Goal: Task Accomplishment & Management: Manage account settings

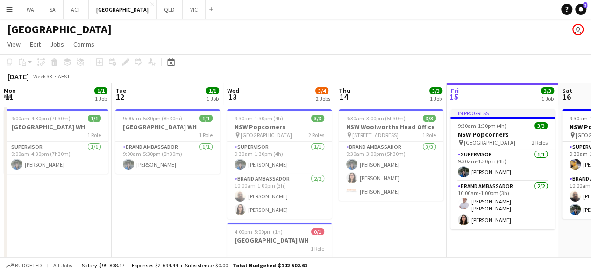
scroll to position [0, 207]
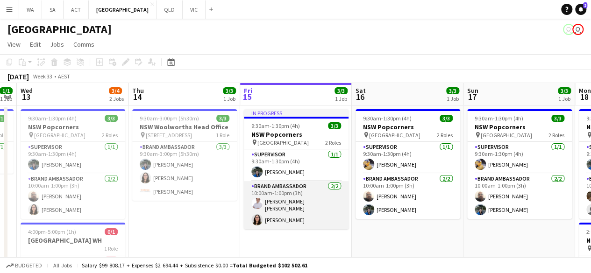
click at [271, 194] on app-card-role "Brand Ambassador [DATE] 10:00am-1:00pm (3h) [PERSON_NAME] [PERSON_NAME] [PERSON…" at bounding box center [296, 205] width 105 height 48
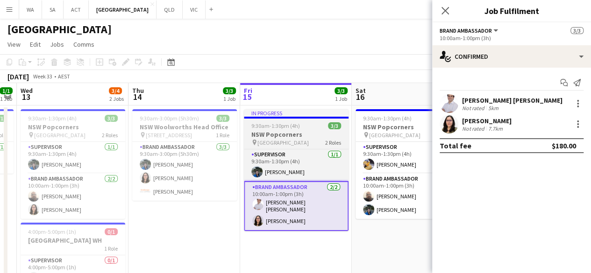
click at [286, 131] on h3 "NSW Popcorners" at bounding box center [296, 134] width 105 height 8
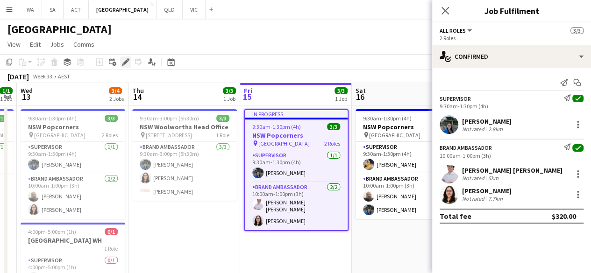
click at [122, 64] on icon at bounding box center [123, 65] width 2 height 2
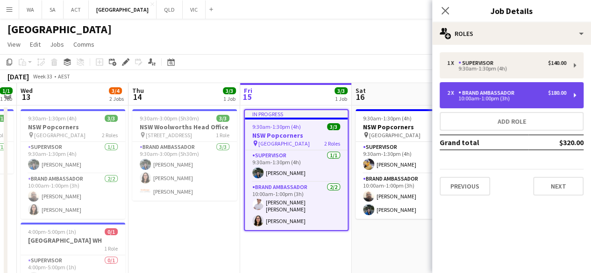
click at [501, 86] on div "2 x Brand Ambassador $180.00 10:00am-1:00pm (3h)" at bounding box center [512, 95] width 144 height 26
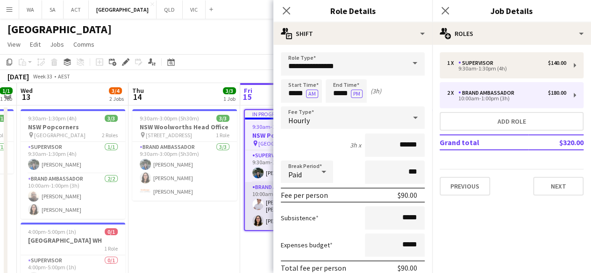
click at [262, 209] on app-card-role "Brand Ambassador [DATE] 10:00am-1:00pm (3h) [PERSON_NAME] [PERSON_NAME] [PERSON…" at bounding box center [296, 206] width 103 height 48
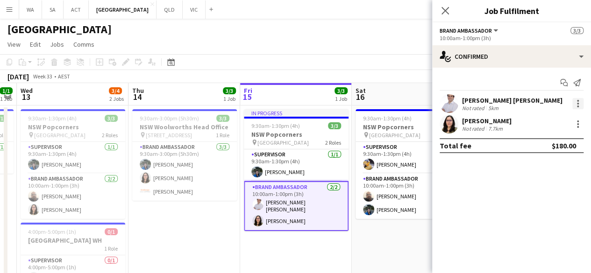
click at [580, 106] on div at bounding box center [577, 103] width 11 height 11
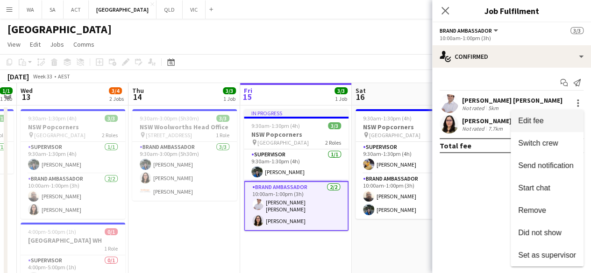
click at [568, 126] on button "Edit fee" at bounding box center [547, 121] width 73 height 22
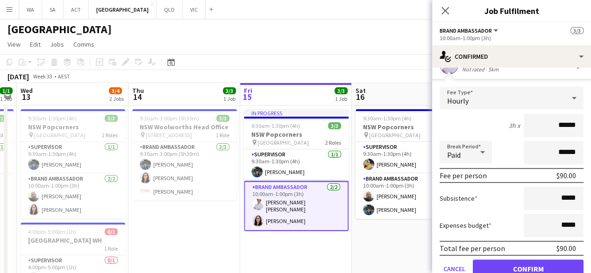
scroll to position [0, 0]
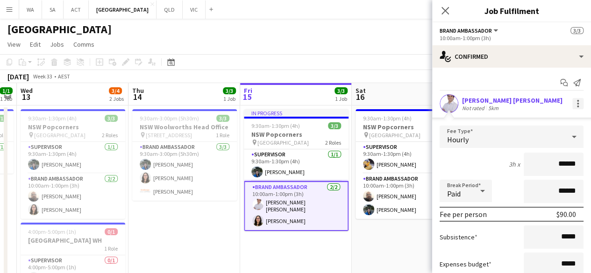
click at [577, 101] on div at bounding box center [578, 101] width 2 height 2
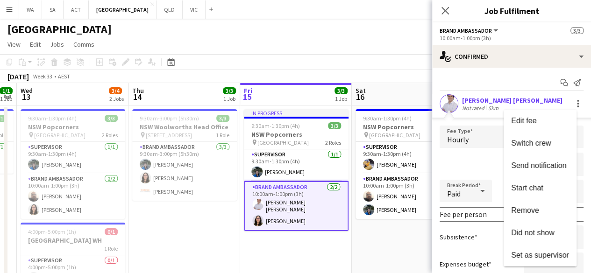
click at [338, 259] on div at bounding box center [295, 136] width 591 height 273
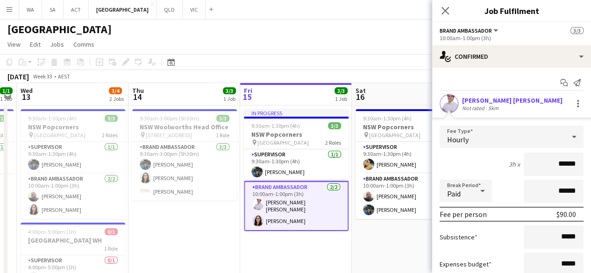
click at [331, 220] on app-card-role "Brand Ambassador [DATE] 10:00am-1:00pm (3h) [PERSON_NAME] [PERSON_NAME] [PERSON…" at bounding box center [296, 206] width 105 height 50
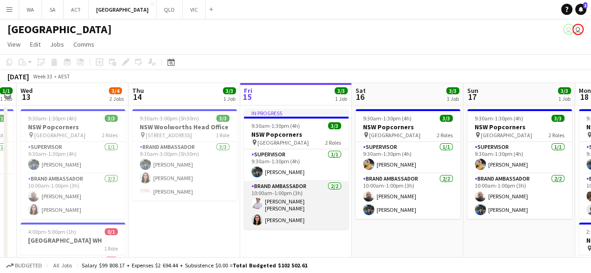
click at [313, 188] on app-card-role "Brand Ambassador [DATE] 10:00am-1:00pm (3h) [PERSON_NAME] [PERSON_NAME] [PERSON…" at bounding box center [296, 205] width 105 height 48
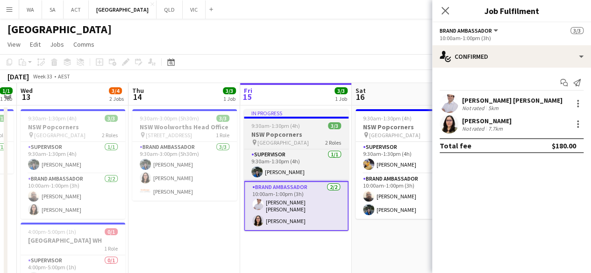
click at [308, 133] on h3 "NSW Popcorners" at bounding box center [296, 134] width 105 height 8
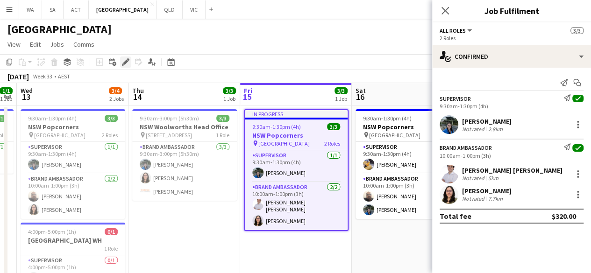
click at [128, 58] on div "Edit" at bounding box center [125, 62] width 11 height 11
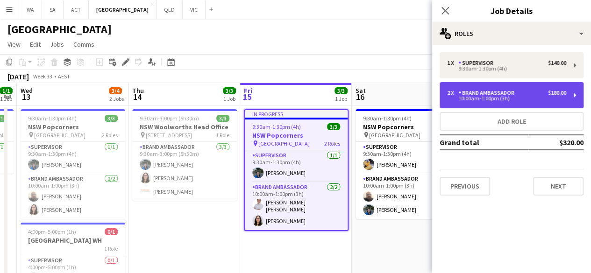
click at [466, 90] on div "Brand Ambassador" at bounding box center [488, 93] width 60 height 7
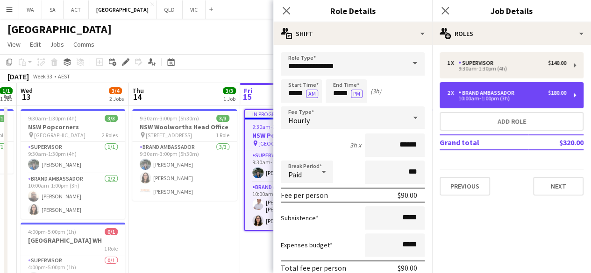
scroll to position [1, 0]
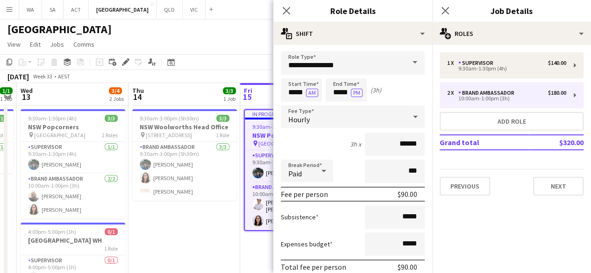
drag, startPoint x: 257, startPoint y: 252, endPoint x: 238, endPoint y: 232, distance: 27.4
click at [238, 232] on app-date-cell "9:30am-3:00pm (5h30m) 3/3 [GEOGRAPHIC_DATA] [GEOGRAPHIC_DATA] Head Office pin […" at bounding box center [185, 229] width 112 height 247
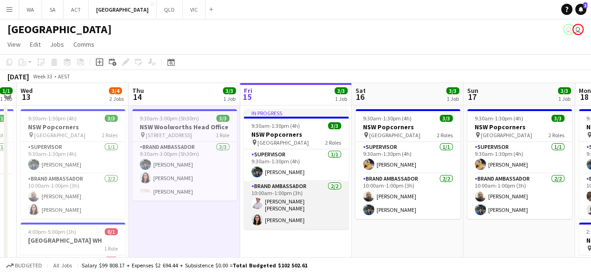
drag, startPoint x: 333, startPoint y: 204, endPoint x: 347, endPoint y: 202, distance: 14.6
click at [347, 202] on app-card-role "Brand Ambassador [DATE] 10:00am-1:00pm (3h) [PERSON_NAME] [PERSON_NAME] [PERSON…" at bounding box center [296, 205] width 105 height 48
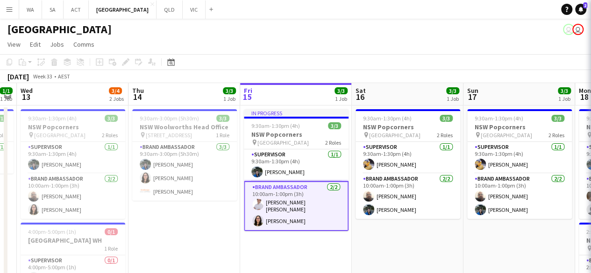
scroll to position [0, 206]
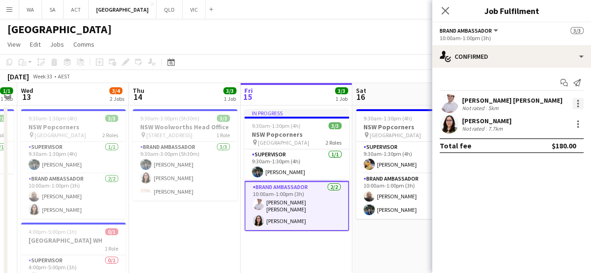
drag, startPoint x: 575, startPoint y: 113, endPoint x: 579, endPoint y: 102, distance: 10.9
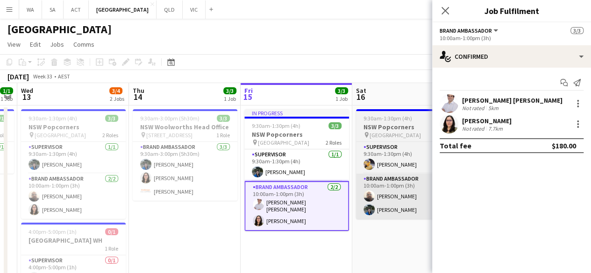
drag, startPoint x: 579, startPoint y: 102, endPoint x: 369, endPoint y: 215, distance: 237.7
click at [369, 215] on app-user-avatar at bounding box center [369, 209] width 11 height 11
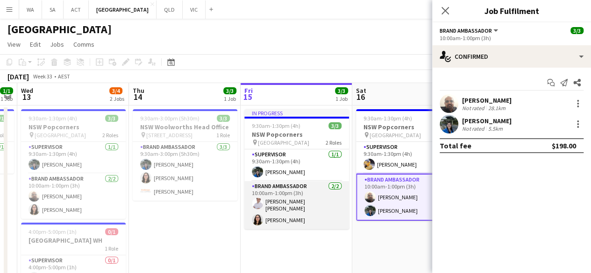
drag, startPoint x: 305, startPoint y: 205, endPoint x: 282, endPoint y: 202, distance: 23.5
click at [282, 202] on app-card-role "Brand Ambassador [DATE] 10:00am-1:00pm (3h) [PERSON_NAME] [PERSON_NAME] [PERSON…" at bounding box center [296, 205] width 105 height 48
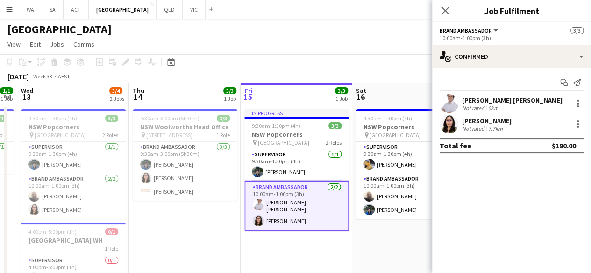
scroll to position [0, 206]
click at [583, 104] on div at bounding box center [577, 103] width 11 height 11
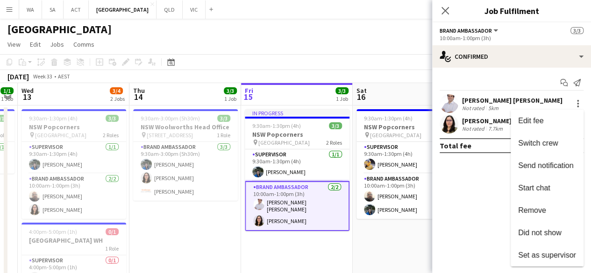
click at [367, 253] on div at bounding box center [295, 136] width 591 height 273
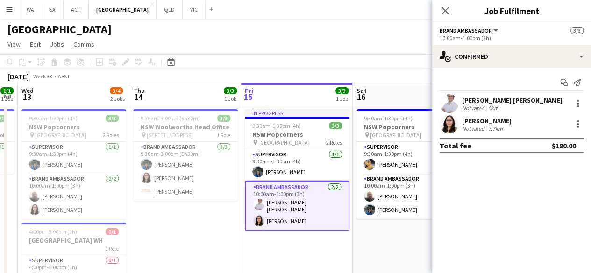
click at [367, 253] on app-date-cell "9:30am-1:30pm (4h) 3/3 NSW Popcorners pin Bondi Junction 2 Roles Supervisor [DA…" at bounding box center [409, 229] width 112 height 247
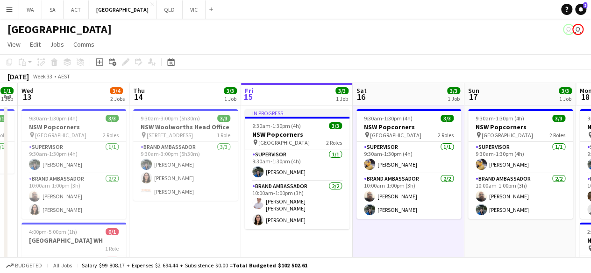
click at [367, 253] on app-date-cell "9:30am-1:30pm (4h) 3/3 NSW Popcorners pin Bondi Junction 2 Roles Supervisor [DA…" at bounding box center [409, 229] width 112 height 247
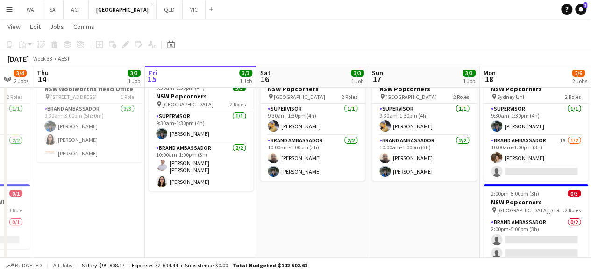
scroll to position [33, 0]
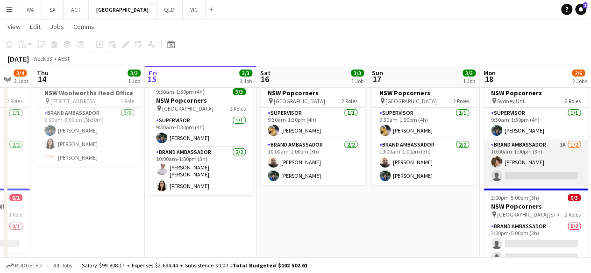
click at [509, 170] on app-card-role "Brand Ambassador 1A [DATE] 10:00am-1:00pm (3h) [PERSON_NAME] single-neutral-act…" at bounding box center [536, 162] width 105 height 45
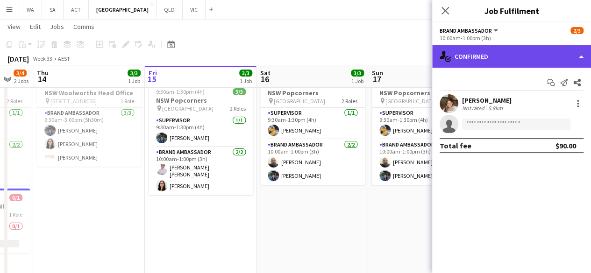
click at [530, 55] on div "single-neutral-actions-check-2 Confirmed" at bounding box center [511, 56] width 159 height 22
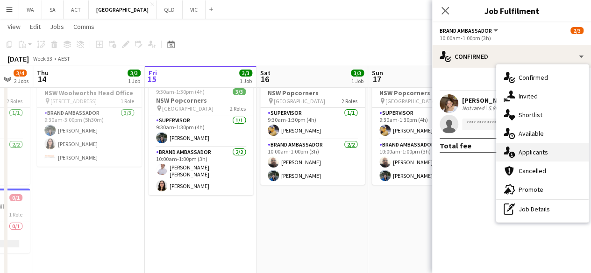
click at [540, 148] on div "single-neutral-actions-information Applicants" at bounding box center [542, 152] width 93 height 19
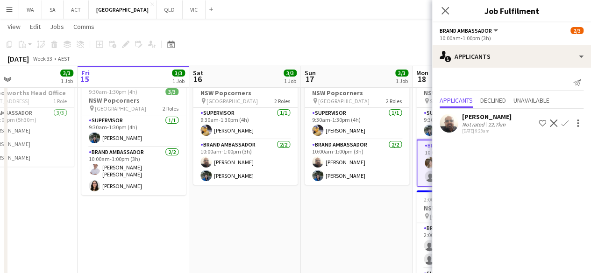
scroll to position [0, 441]
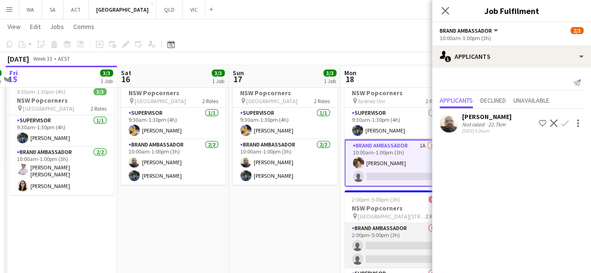
click at [401, 238] on app-card-role "Brand Ambassador 0/2 2:00pm-5:00pm (3h) single-neutral-actions single-neutral-a…" at bounding box center [396, 245] width 105 height 45
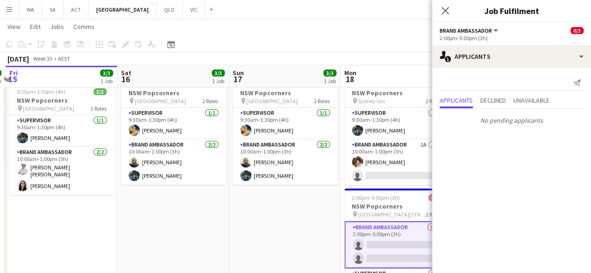
click at [331, 195] on app-date-cell "9:30am-1:30pm (4h) 3/3 NSW Popcorners pin [GEOGRAPHIC_DATA] 2 Roles Supervisor …" at bounding box center [285, 195] width 112 height 247
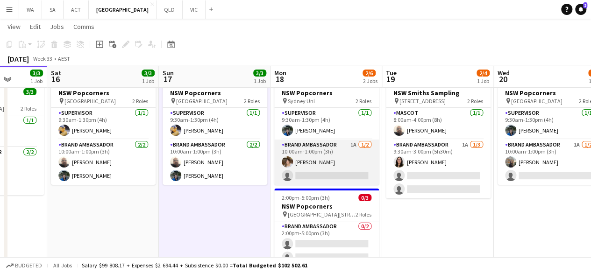
scroll to position [0, 290]
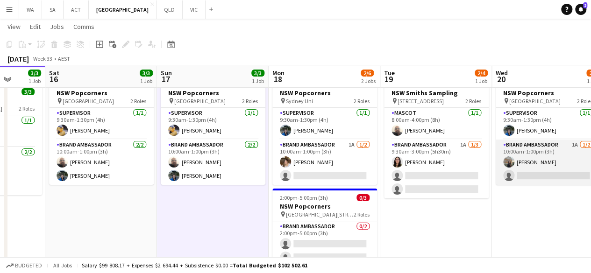
click at [540, 180] on app-card-role "Brand Ambassador 1A [DATE] 10:00am-1:00pm (3h) [PERSON_NAME] single-neutral-act…" at bounding box center [548, 162] width 105 height 45
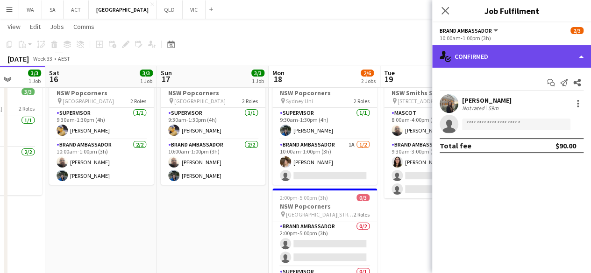
click at [530, 58] on div "single-neutral-actions-check-2 Confirmed" at bounding box center [511, 56] width 159 height 22
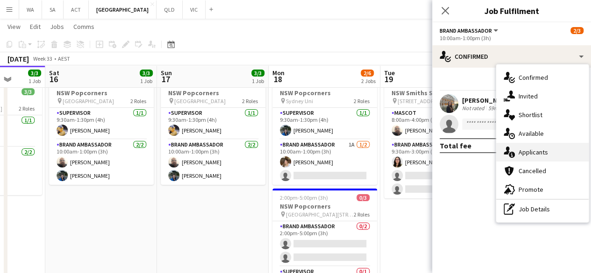
click at [555, 150] on div "single-neutral-actions-information Applicants" at bounding box center [542, 152] width 93 height 19
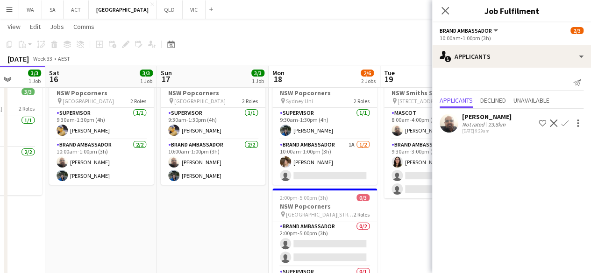
click at [406, 206] on app-date-cell "8:00am-4:00pm (8h) 2/4 NSW Smiths Sampling pin [STREET_ADDRESS] 2 Roles Mascot …" at bounding box center [436, 195] width 112 height 247
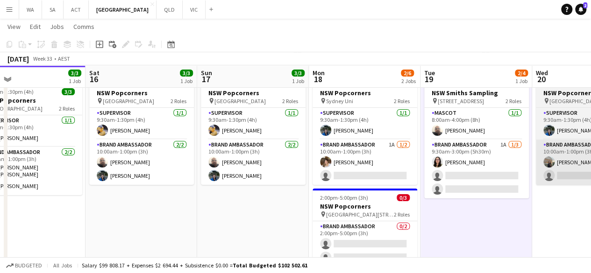
scroll to position [0, 249]
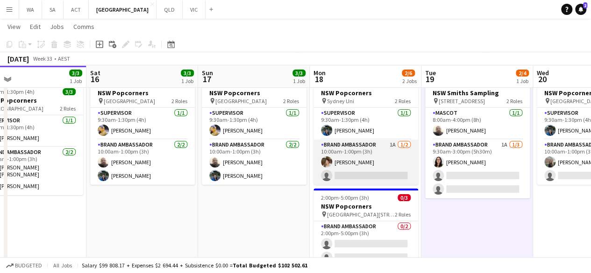
click at [358, 184] on app-card-role "Brand Ambassador 1A [DATE] 10:00am-1:00pm (3h) [PERSON_NAME] single-neutral-act…" at bounding box center [366, 162] width 105 height 45
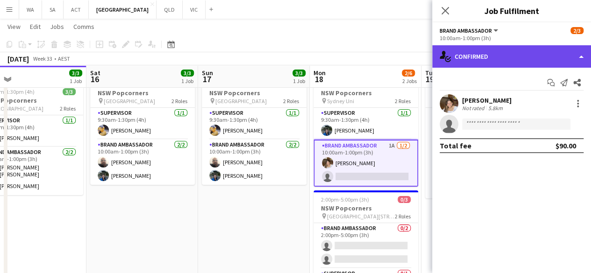
click at [533, 64] on div "single-neutral-actions-check-2 Confirmed" at bounding box center [511, 56] width 159 height 22
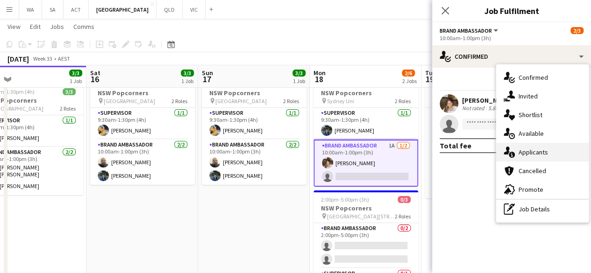
click at [529, 151] on div "single-neutral-actions-information Applicants" at bounding box center [542, 152] width 93 height 19
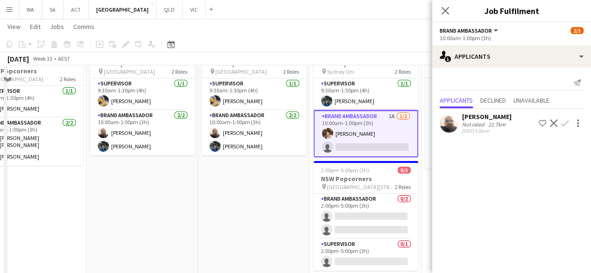
scroll to position [65, 0]
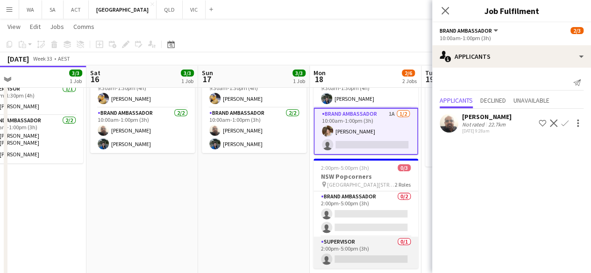
click at [372, 239] on app-card-role "Supervisor 0/1 2:00pm-5:00pm (3h) single-neutral-actions" at bounding box center [366, 253] width 105 height 32
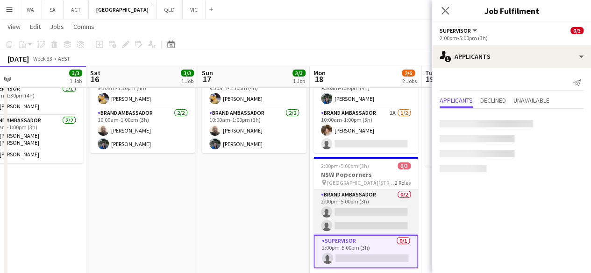
click at [367, 212] on app-card-role "Brand Ambassador 0/2 2:00pm-5:00pm (3h) single-neutral-actions single-neutral-a…" at bounding box center [366, 212] width 105 height 45
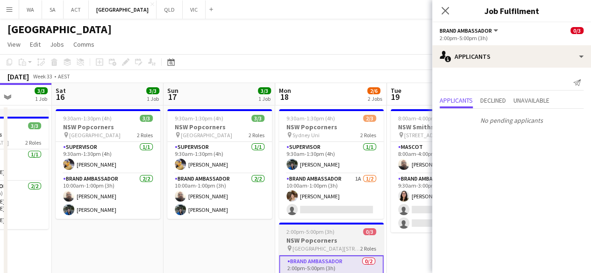
scroll to position [0, 306]
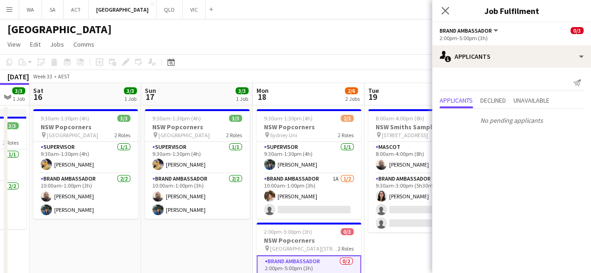
click at [400, 247] on app-date-cell "8:00am-4:00pm (8h) 2/4 NSW Smiths Sampling pin [STREET_ADDRESS] 2 Roles Mascot …" at bounding box center [421, 229] width 112 height 247
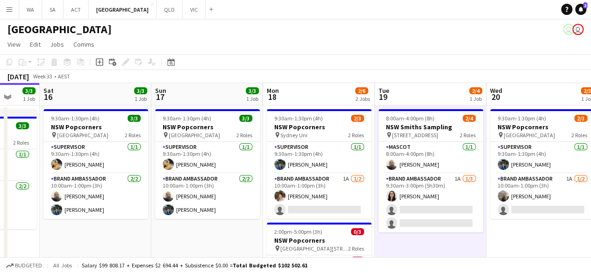
scroll to position [0, 285]
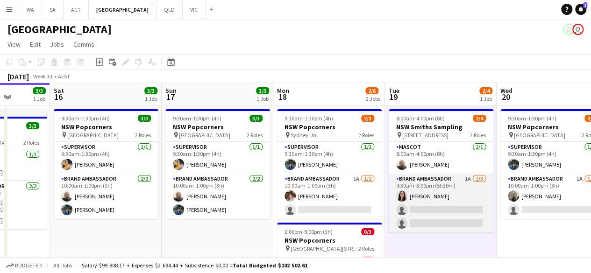
click at [444, 195] on app-card-role "Brand Ambassador 1A [DATE] 9:30am-3:00pm (5h30m) [PERSON_NAME] single-neutral-a…" at bounding box center [441, 203] width 105 height 59
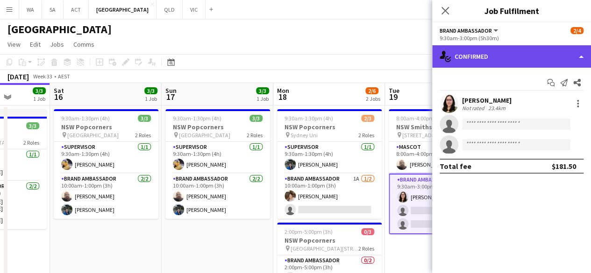
click at [511, 52] on div "single-neutral-actions-check-2 Confirmed" at bounding box center [511, 56] width 159 height 22
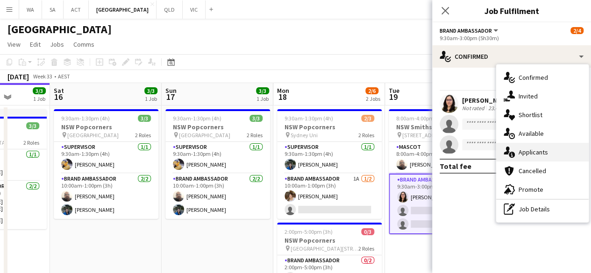
click at [533, 147] on div "single-neutral-actions-information Applicants" at bounding box center [542, 152] width 93 height 19
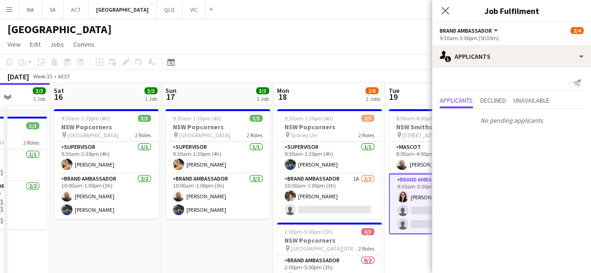
click at [417, 243] on app-date-cell "8:00am-4:00pm (8h) 2/4 NSW Smiths Sampling pin [STREET_ADDRESS] 2 Roles Mascot …" at bounding box center [441, 229] width 112 height 247
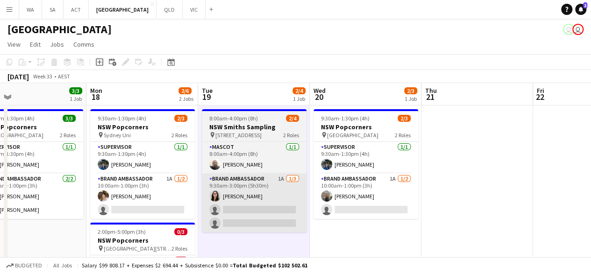
scroll to position [0, 253]
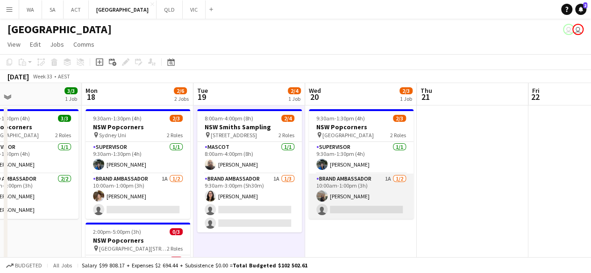
click at [397, 189] on app-card-role "Brand Ambassador 1A [DATE] 10:00am-1:00pm (3h) [PERSON_NAME] single-neutral-act…" at bounding box center [361, 196] width 105 height 45
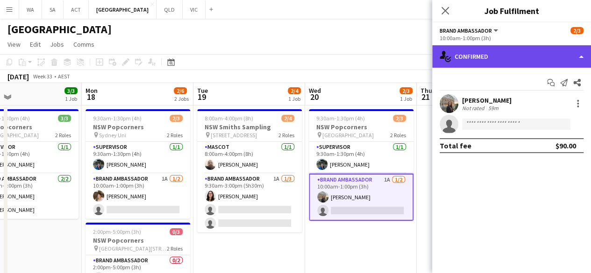
click at [507, 57] on div "single-neutral-actions-check-2 Confirmed" at bounding box center [511, 56] width 159 height 22
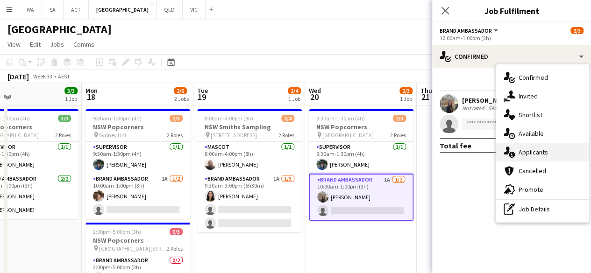
click at [553, 145] on div "single-neutral-actions-information Applicants" at bounding box center [542, 152] width 93 height 19
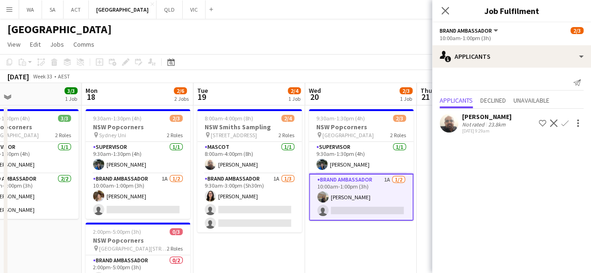
click at [351, 265] on app-date-cell "9:30am-1:30pm (4h) 2/3 NSW Popcorners pin [GEOGRAPHIC_DATA] 2 Roles Supervisor …" at bounding box center [361, 229] width 112 height 247
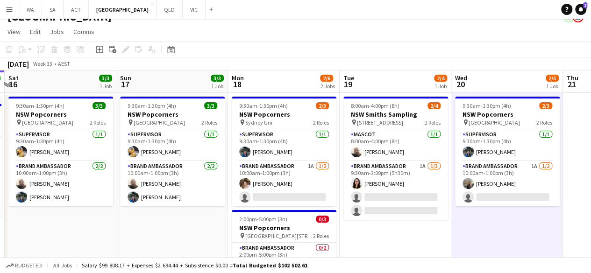
scroll to position [12, 0]
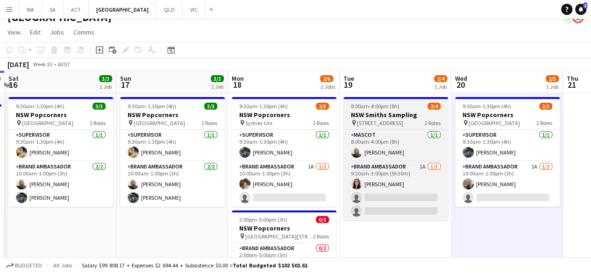
click at [405, 114] on h3 "NSW Smiths Sampling" at bounding box center [395, 115] width 105 height 8
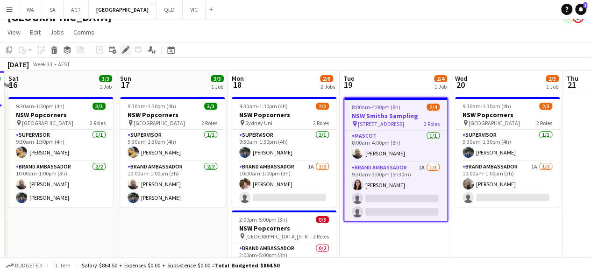
click at [122, 46] on icon "Edit" at bounding box center [125, 49] width 7 height 7
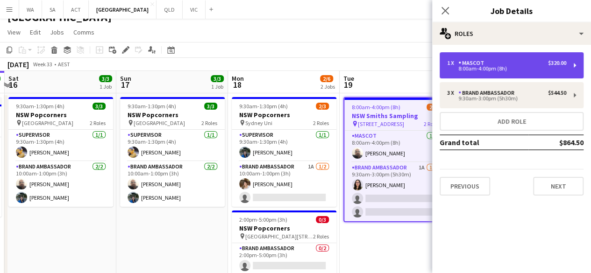
click at [505, 68] on div "8:00am-4:00pm (8h)" at bounding box center [506, 68] width 119 height 5
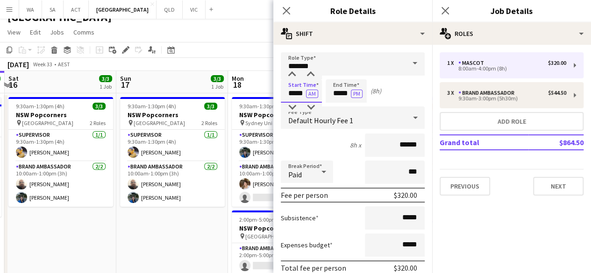
click at [290, 90] on app-time-picker "***** AM" at bounding box center [301, 93] width 41 height 7
click at [293, 79] on div at bounding box center [292, 74] width 19 height 9
click at [313, 78] on div at bounding box center [310, 74] width 19 height 9
type input "*****"
click at [313, 78] on div at bounding box center [310, 74] width 19 height 9
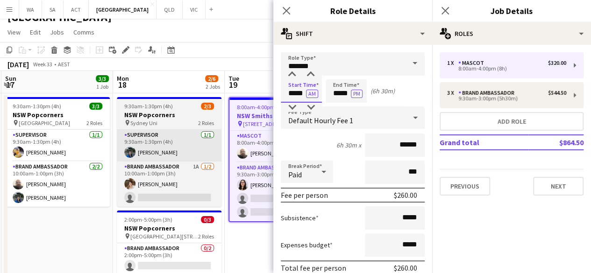
scroll to position [0, 410]
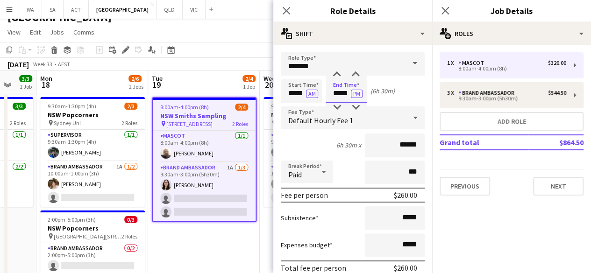
click at [336, 96] on input "*****" at bounding box center [346, 90] width 41 height 23
type input "*****"
click at [336, 108] on div at bounding box center [337, 107] width 19 height 9
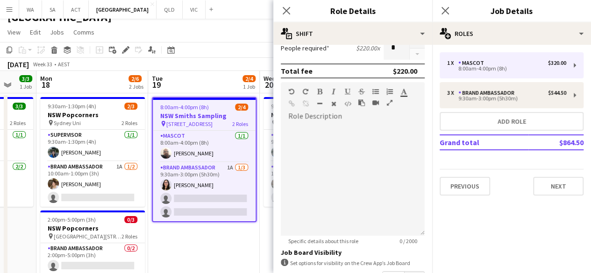
scroll to position [359, 0]
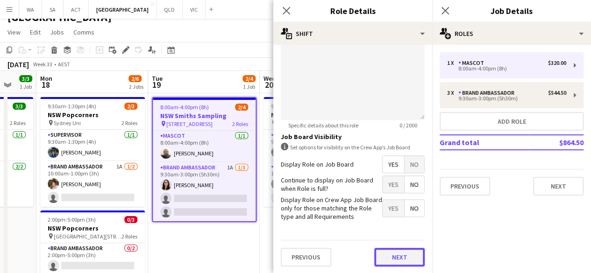
click at [393, 256] on button "Next" at bounding box center [399, 257] width 50 height 19
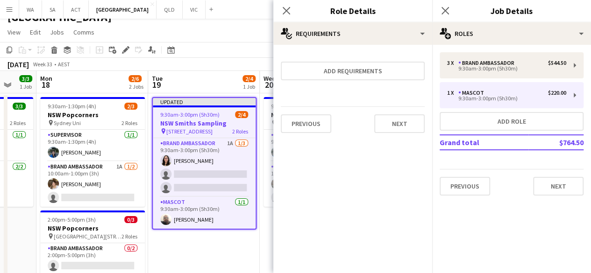
scroll to position [0, 0]
click at [217, 253] on app-date-cell "Updated 9:30am-3:00pm (5h30m) 2/4 NSW Smiths Sampling pin [STREET_ADDRESS] 2 Ro…" at bounding box center [204, 216] width 112 height 247
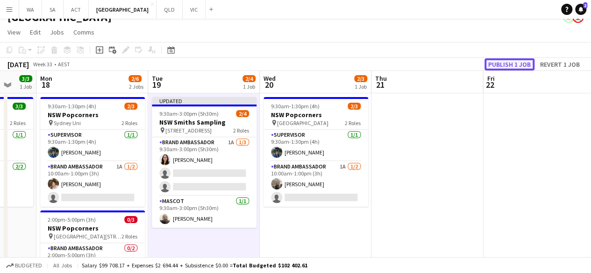
click at [521, 67] on button "Publish 1 job" at bounding box center [510, 64] width 50 height 12
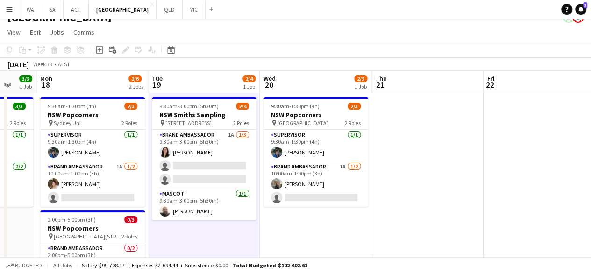
click at [521, 67] on div "[DATE] Week 33 • AEST" at bounding box center [295, 64] width 591 height 13
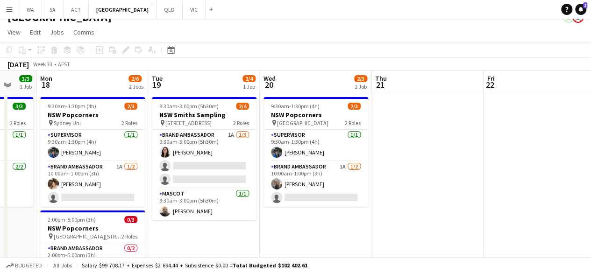
click at [521, 67] on div "[DATE] Week 33 • AEST" at bounding box center [295, 64] width 591 height 13
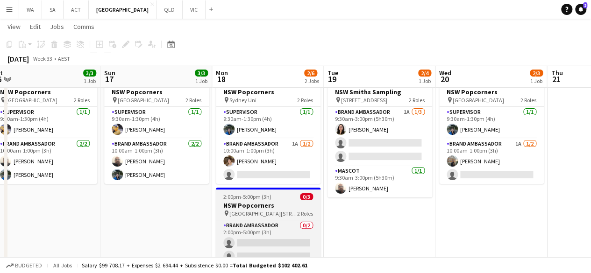
scroll to position [0, 347]
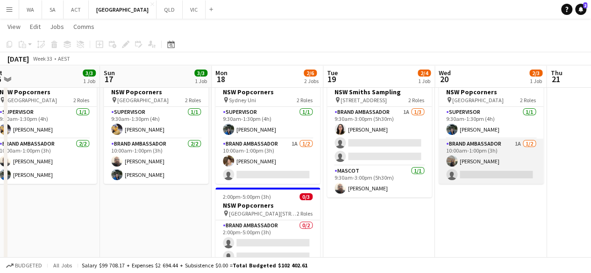
click at [491, 182] on app-card-role "Brand Ambassador 1A [DATE] 10:00am-1:00pm (3h) [PERSON_NAME] single-neutral-act…" at bounding box center [491, 161] width 105 height 45
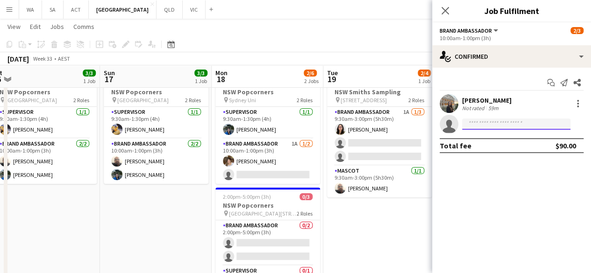
click at [488, 128] on input at bounding box center [516, 124] width 108 height 11
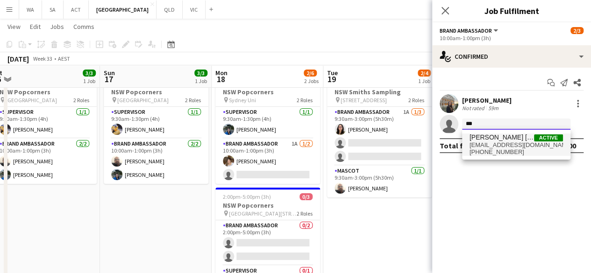
type input "***"
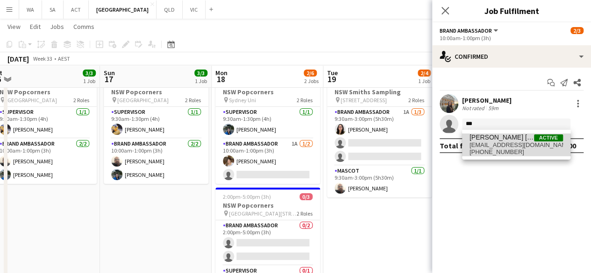
click at [487, 151] on span "[PHONE_NUMBER]" at bounding box center [516, 152] width 93 height 7
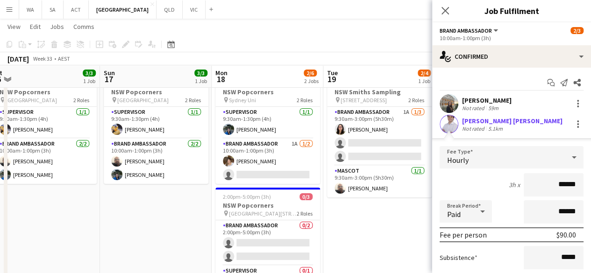
scroll to position [99, 0]
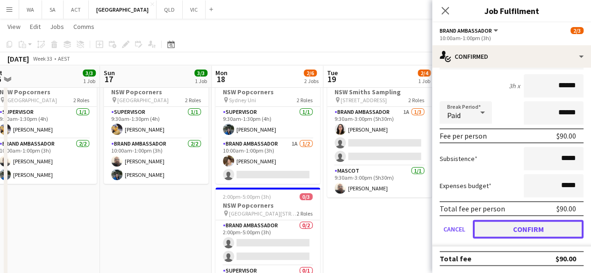
click at [541, 236] on button "Confirm" at bounding box center [528, 229] width 111 height 19
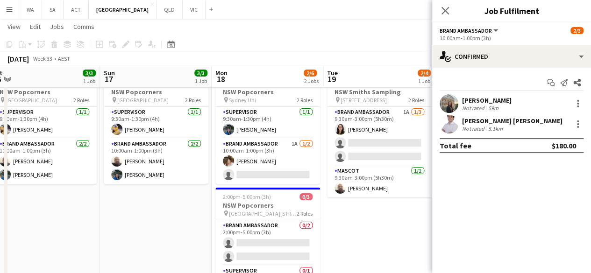
scroll to position [0, 0]
click at [382, 221] on app-date-cell "9:30am-3:00pm (5h30m) 2/4 NSW Smiths Sampling pin [STREET_ADDRESS] 2 Roles Bran…" at bounding box center [379, 194] width 112 height 247
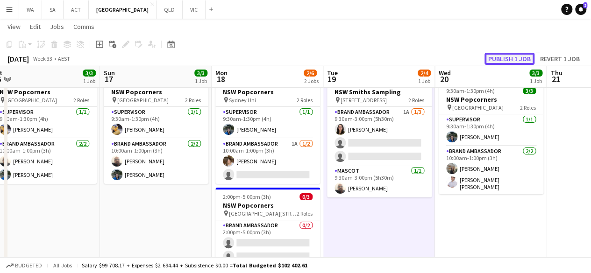
click at [513, 57] on button "Publish 1 job" at bounding box center [510, 59] width 50 height 12
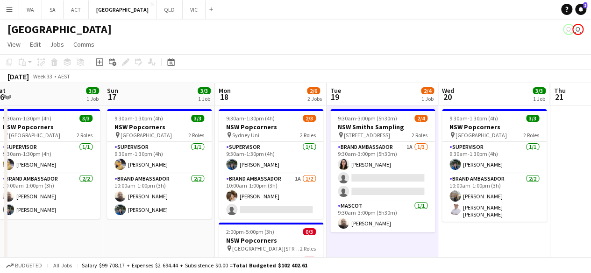
click at [392, 242] on app-date-cell "9:30am-3:00pm (5h30m) 2/4 NSW Smiths Sampling pin [STREET_ADDRESS] 2 Roles Bran…" at bounding box center [383, 229] width 112 height 247
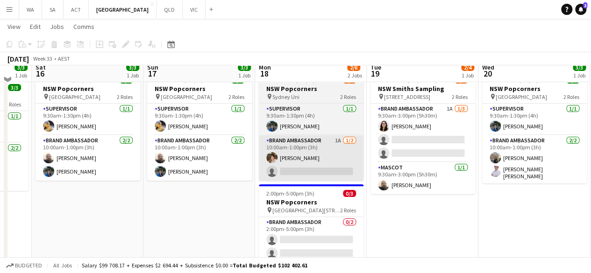
scroll to position [29, 0]
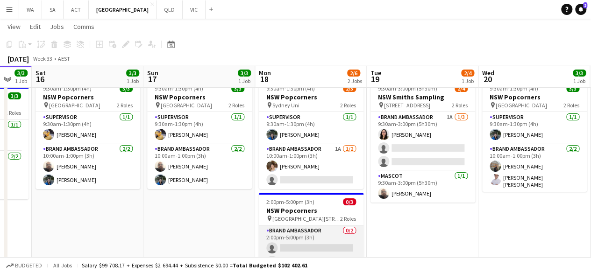
drag, startPoint x: 301, startPoint y: 266, endPoint x: 316, endPoint y: 241, distance: 29.1
click at [316, 241] on app-board "[GEOGRAPHIC_DATA] user user View Day view expanded Day view collapsed Month vie…" at bounding box center [295, 164] width 591 height 349
click at [316, 241] on app-card-role "Brand Ambassador 0/2 2:00pm-5:00pm (3h) single-neutral-actions single-neutral-a…" at bounding box center [311, 248] width 105 height 45
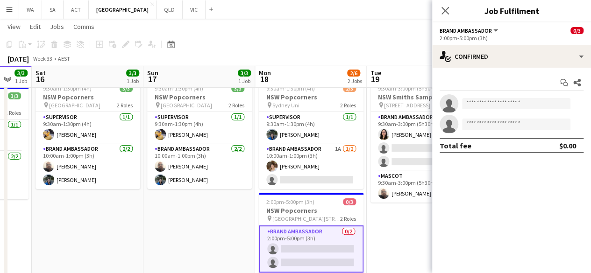
click at [489, 68] on div "Start chat Share single-neutral-actions single-neutral-actions Total fee $0.00" at bounding box center [511, 114] width 159 height 93
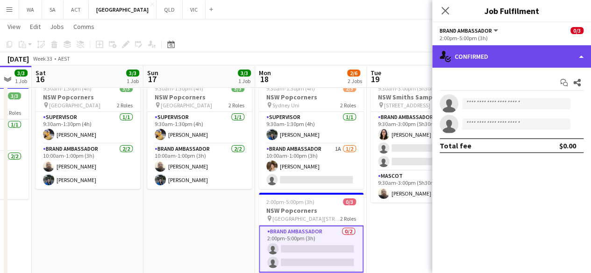
click at [499, 64] on div "single-neutral-actions-check-2 Confirmed" at bounding box center [511, 56] width 159 height 22
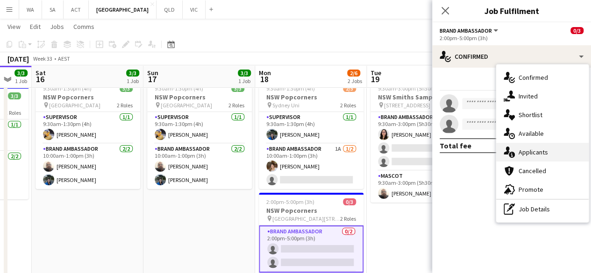
click at [535, 145] on div "single-neutral-actions-information Applicants" at bounding box center [542, 152] width 93 height 19
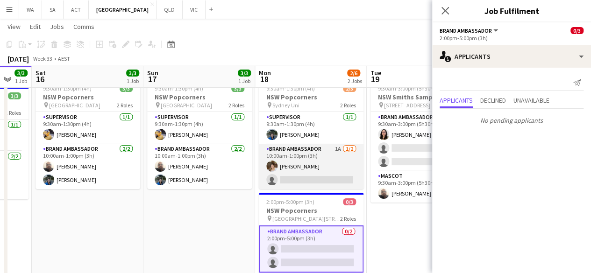
click at [303, 169] on app-card-role "Brand Ambassador 1A [DATE] 10:00am-1:00pm (3h) [PERSON_NAME] single-neutral-act…" at bounding box center [311, 166] width 105 height 45
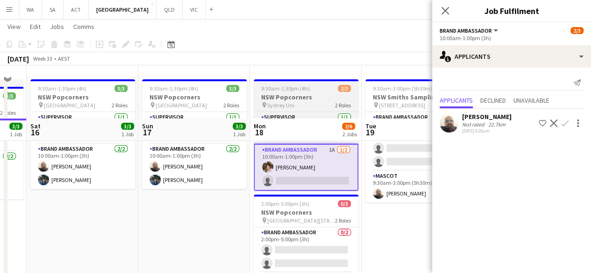
scroll to position [94, 0]
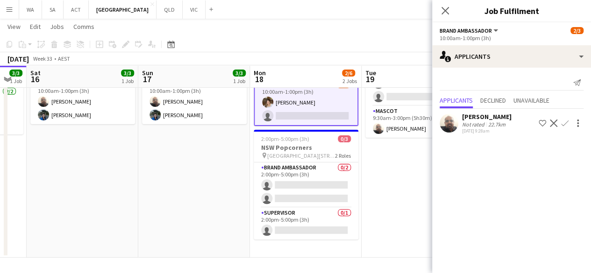
click at [243, 174] on app-date-cell "9:30am-1:30pm (4h) 3/3 NSW Popcorners pin [GEOGRAPHIC_DATA] 2 Roles Supervisor …" at bounding box center [194, 134] width 112 height 247
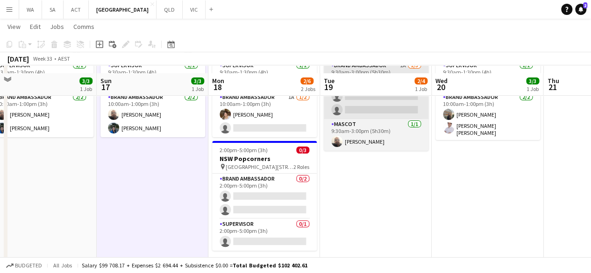
scroll to position [94, 0]
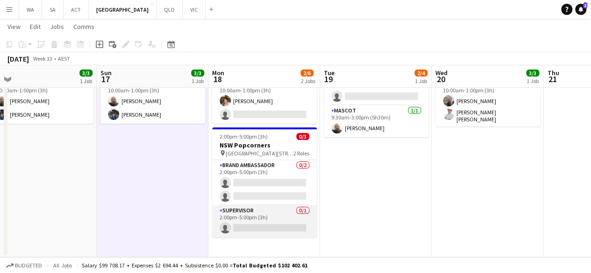
click at [274, 227] on app-card-role "Supervisor 0/1 2:00pm-5:00pm (3h) single-neutral-actions" at bounding box center [264, 222] width 105 height 32
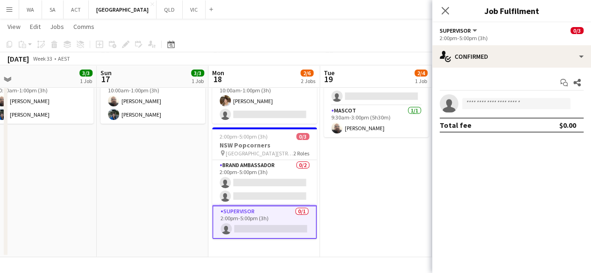
click at [365, 206] on app-date-cell "9:30am-3:00pm (5h30m) 2/4 NSW Smiths Sampling pin [STREET_ADDRESS] 2 Roles Bran…" at bounding box center [376, 133] width 112 height 247
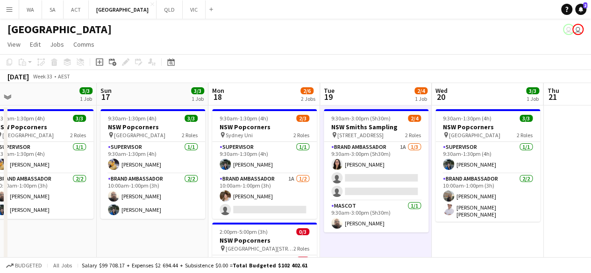
scroll to position [3, 0]
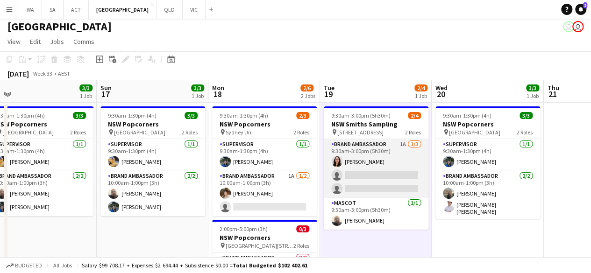
click at [391, 178] on app-card-role "Brand Ambassador 1A [DATE] 9:30am-3:00pm (5h30m) [PERSON_NAME] single-neutral-a…" at bounding box center [376, 168] width 105 height 59
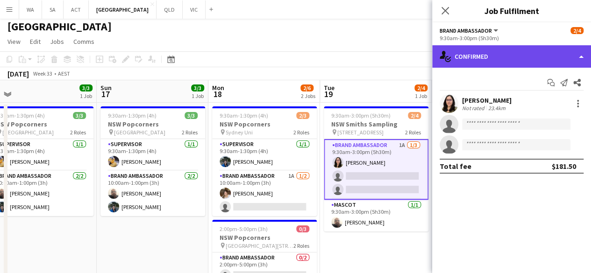
click at [498, 64] on div "single-neutral-actions-check-2 Confirmed" at bounding box center [511, 56] width 159 height 22
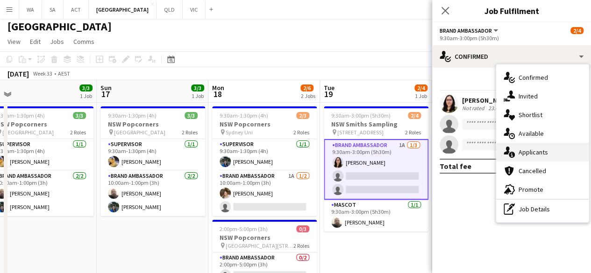
click at [537, 150] on div "single-neutral-actions-information Applicants" at bounding box center [542, 152] width 93 height 19
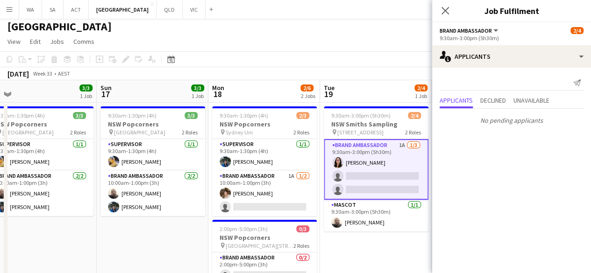
scroll to position [0, 0]
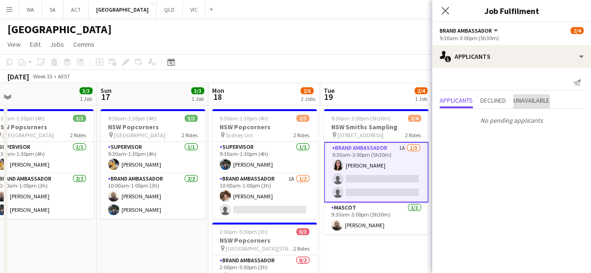
click at [529, 103] on span "Unavailable" at bounding box center [532, 100] width 36 height 7
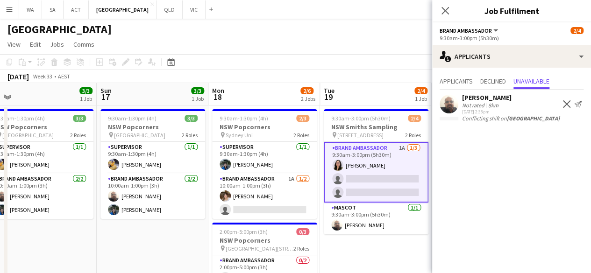
click at [386, 253] on app-date-cell "9:30am-3:00pm (5h30m) 2/4 NSW Smiths Sampling pin [STREET_ADDRESS] 2 Roles Bran…" at bounding box center [376, 229] width 112 height 247
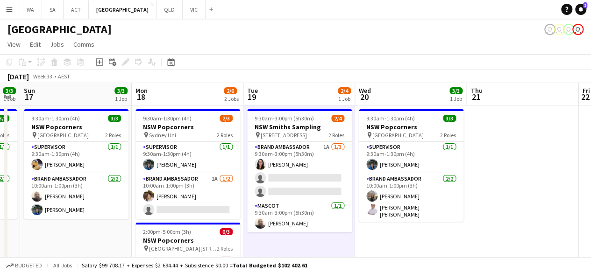
scroll to position [0, 426]
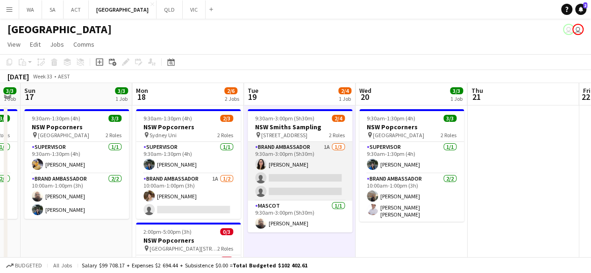
click at [316, 173] on app-card-role "Brand Ambassador 1A [DATE] 9:30am-3:00pm (5h30m) [PERSON_NAME] single-neutral-a…" at bounding box center [300, 171] width 105 height 59
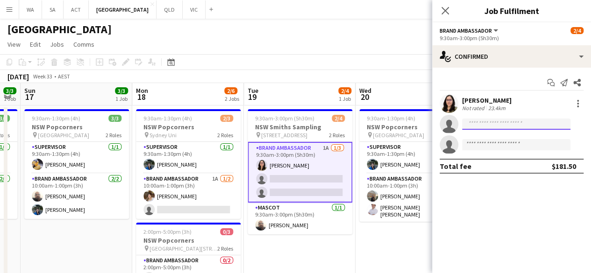
click at [472, 121] on input at bounding box center [516, 124] width 108 height 11
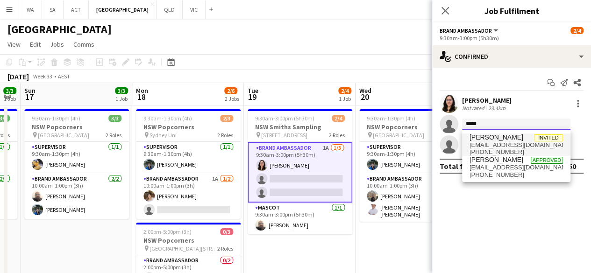
type input "*****"
click at [520, 149] on span "[PHONE_NUMBER]" at bounding box center [516, 152] width 93 height 7
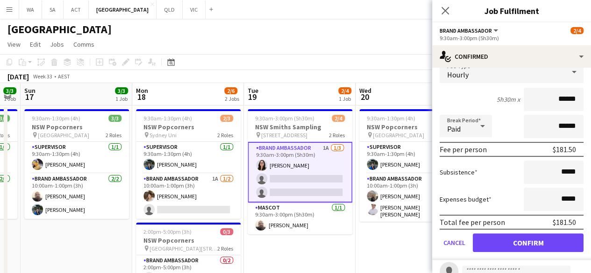
scroll to position [86, 0]
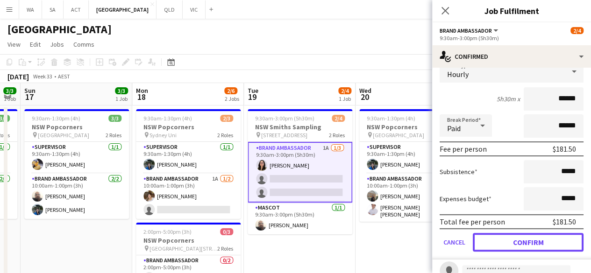
drag, startPoint x: 537, startPoint y: 243, endPoint x: 377, endPoint y: 260, distance: 160.7
click at [537, 243] on button "Confirm" at bounding box center [528, 242] width 111 height 19
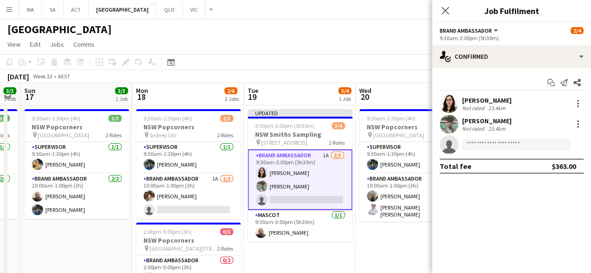
scroll to position [0, 0]
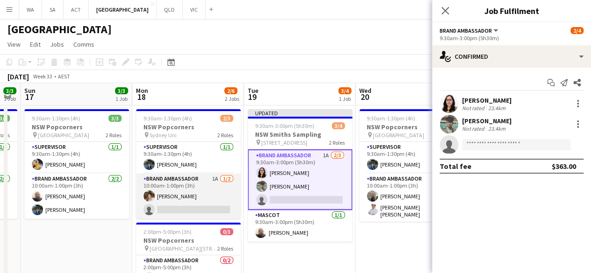
click at [187, 200] on app-card-role "Brand Ambassador 1A [DATE] 10:00am-1:00pm (3h) [PERSON_NAME] single-neutral-act…" at bounding box center [188, 196] width 105 height 45
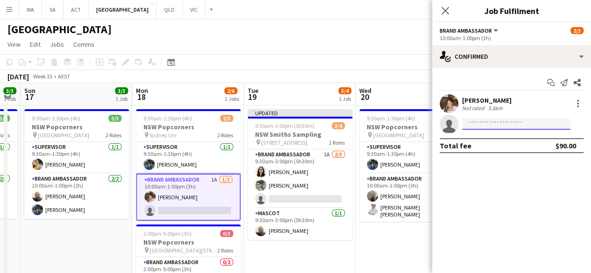
click at [517, 129] on input at bounding box center [516, 124] width 108 height 11
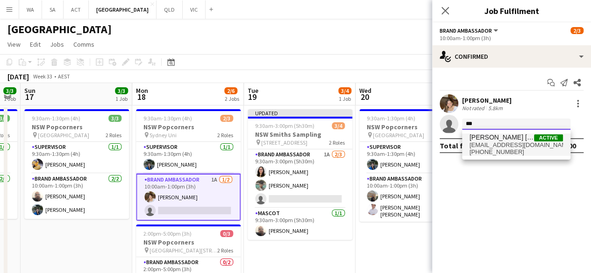
type input "***"
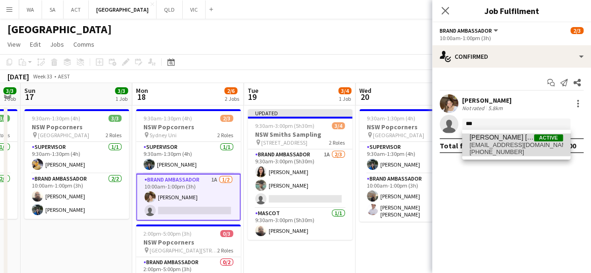
click at [502, 142] on span "[EMAIL_ADDRESS][DOMAIN_NAME]" at bounding box center [516, 145] width 93 height 7
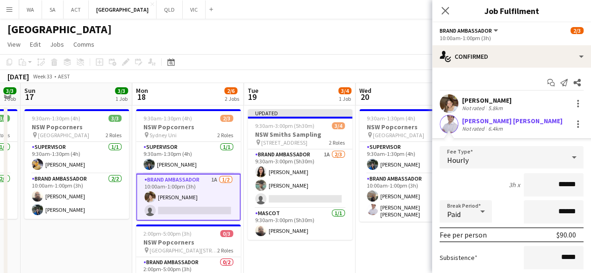
scroll to position [99, 0]
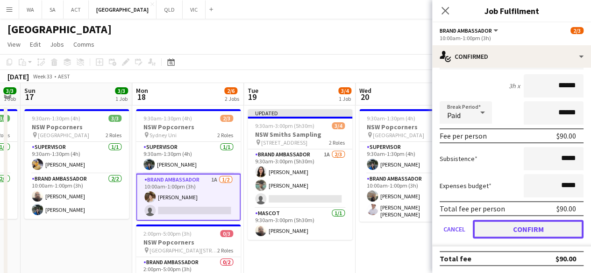
click at [501, 227] on button "Confirm" at bounding box center [528, 229] width 111 height 19
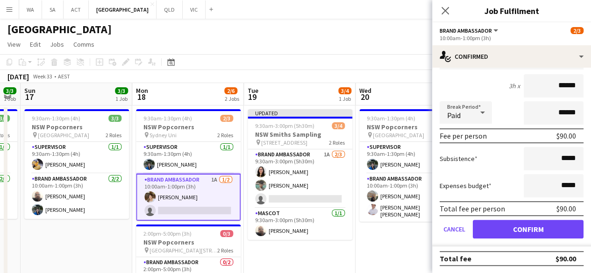
scroll to position [0, 0]
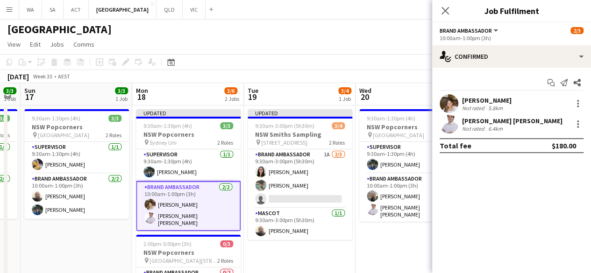
click at [333, 259] on app-date-cell "Updated 9:30am-3:00pm (5h30m) 3/4 NSW Smiths Sampling pin [STREET_ADDRESS] 2 Ro…" at bounding box center [300, 229] width 112 height 247
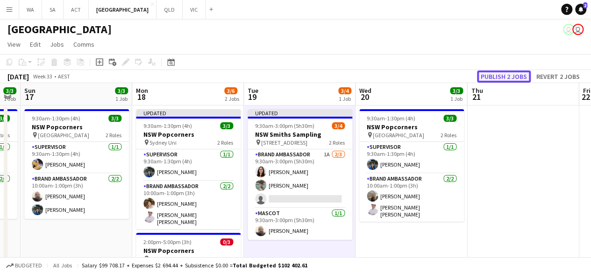
click at [498, 80] on button "Publish 2 jobs" at bounding box center [504, 77] width 54 height 12
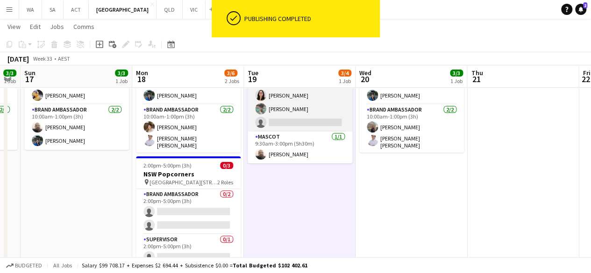
scroll to position [69, 0]
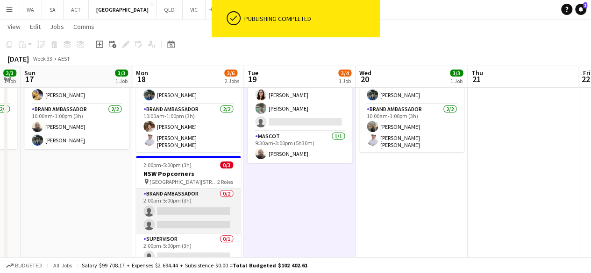
click at [208, 196] on app-card-role "Brand Ambassador 0/2 2:00pm-5:00pm (3h) single-neutral-actions single-neutral-a…" at bounding box center [188, 211] width 105 height 45
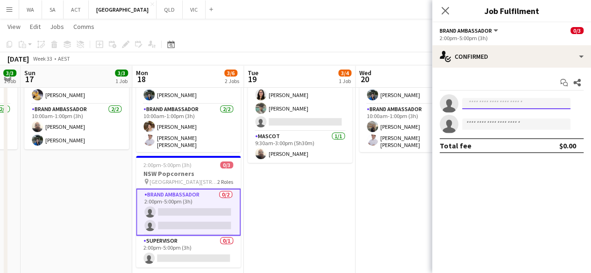
click at [485, 103] on input at bounding box center [516, 103] width 108 height 11
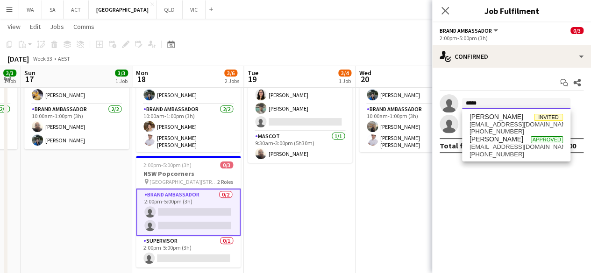
type input "*****"
click at [484, 113] on div "[PERSON_NAME] Invited [EMAIL_ADDRESS][DOMAIN_NAME] [PHONE_NUMBER] [PERSON_NAME]…" at bounding box center [516, 135] width 108 height 52
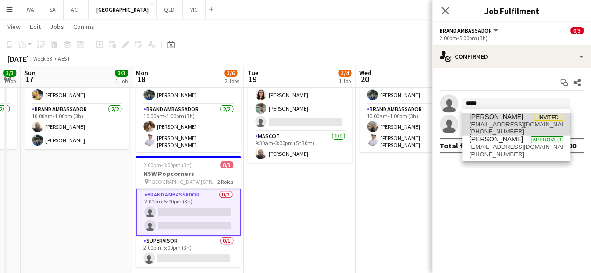
click at [484, 117] on span "[PERSON_NAME]" at bounding box center [497, 117] width 54 height 8
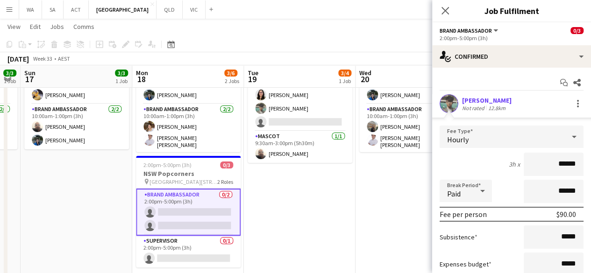
scroll to position [99, 0]
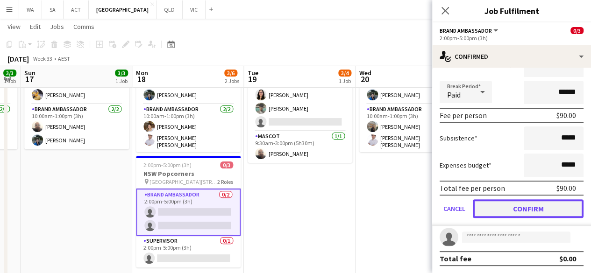
click at [512, 200] on button "Confirm" at bounding box center [528, 209] width 111 height 19
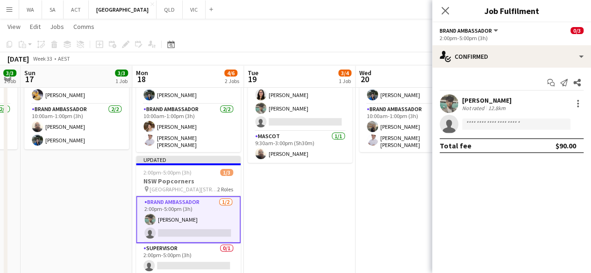
scroll to position [0, 0]
click at [396, 194] on app-date-cell "9:30am-1:30pm (4h) 3/3 NSW Popcorners pin [GEOGRAPHIC_DATA] 2 Roles Supervisor …" at bounding box center [412, 159] width 112 height 247
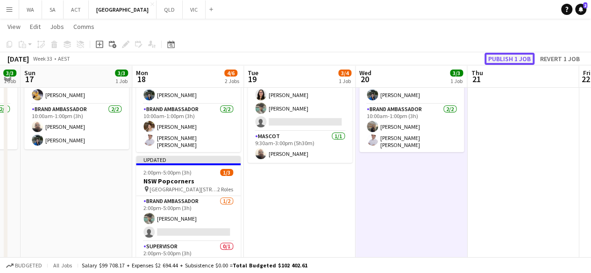
click at [507, 59] on button "Publish 1 job" at bounding box center [510, 59] width 50 height 12
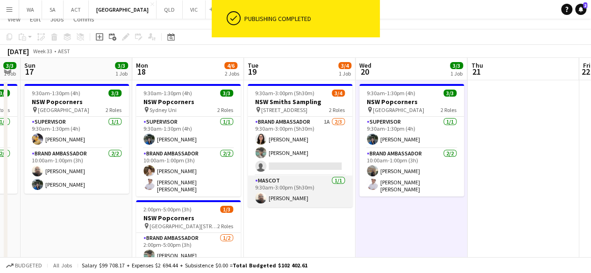
scroll to position [7, 0]
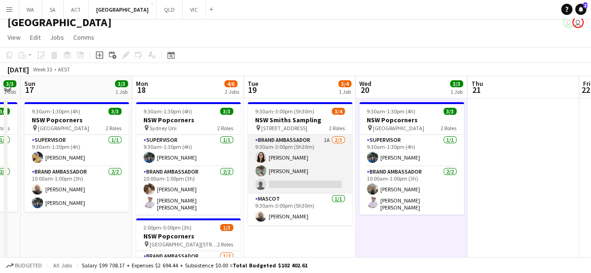
click at [308, 180] on app-card-role "Brand Ambassador 1A [DATE] 9:30am-3:00pm (5h30m) [PERSON_NAME] [PERSON_NAME] si…" at bounding box center [300, 164] width 105 height 59
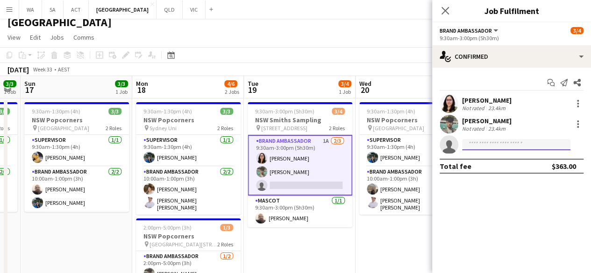
click at [474, 145] on input at bounding box center [516, 144] width 108 height 11
type input "*"
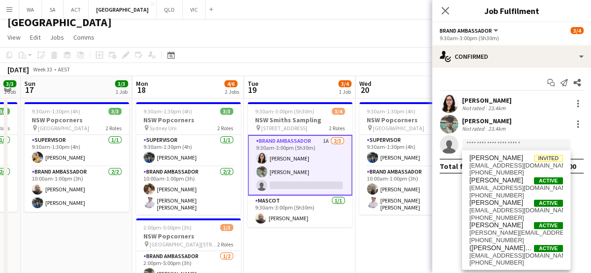
click at [378, 246] on app-date-cell "9:30am-1:30pm (4h) 3/3 NSW Popcorners pin [GEOGRAPHIC_DATA] 2 Roles Supervisor …" at bounding box center [412, 222] width 112 height 247
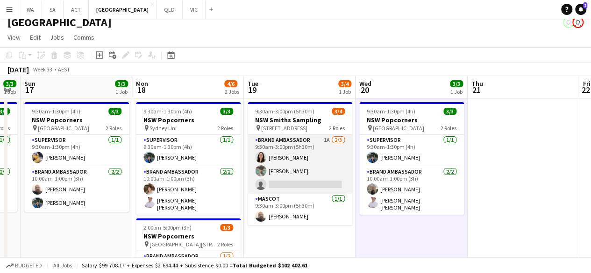
click at [311, 162] on app-card-role "Brand Ambassador 1A [DATE] 9:30am-3:00pm (5h30m) [PERSON_NAME] [PERSON_NAME] si…" at bounding box center [300, 164] width 105 height 59
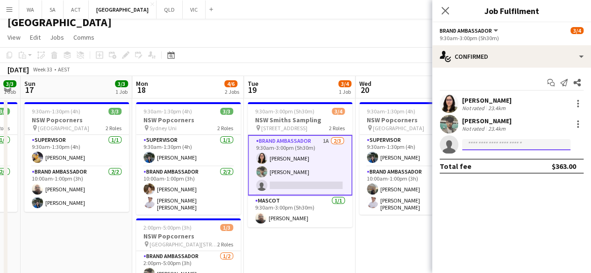
click at [494, 150] on input at bounding box center [516, 144] width 108 height 11
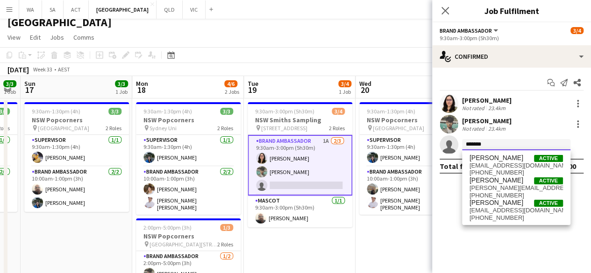
type input "*******"
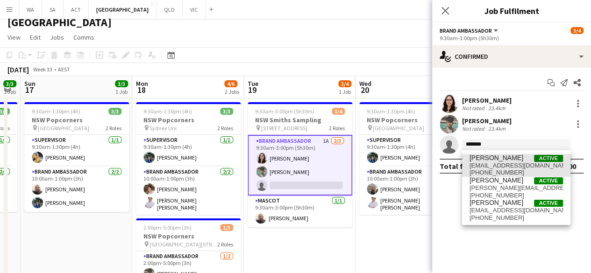
click at [491, 164] on span "[EMAIL_ADDRESS][DOMAIN_NAME]" at bounding box center [516, 165] width 93 height 7
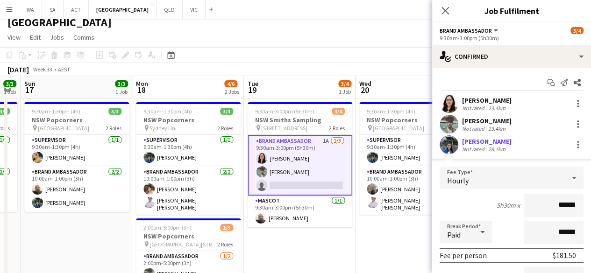
scroll to position [120, 0]
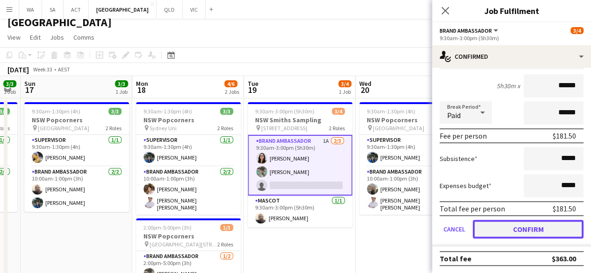
click at [530, 229] on button "Confirm" at bounding box center [528, 229] width 111 height 19
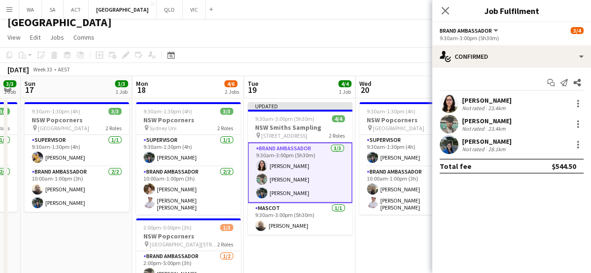
scroll to position [0, 0]
click at [366, 231] on app-date-cell "9:30am-1:30pm (4h) 3/3 NSW Popcorners pin [GEOGRAPHIC_DATA] 2 Roles Supervisor …" at bounding box center [412, 222] width 112 height 247
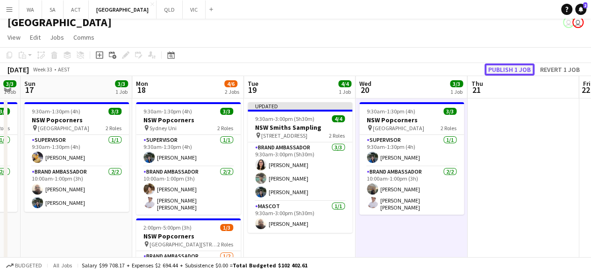
click at [518, 72] on button "Publish 1 job" at bounding box center [510, 70] width 50 height 12
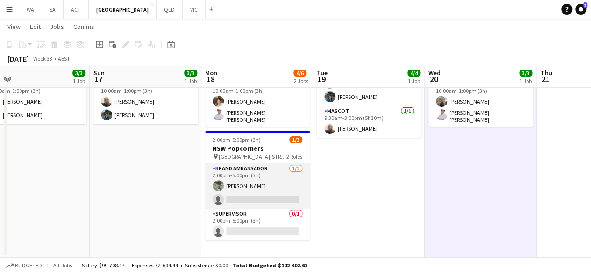
scroll to position [80, 0]
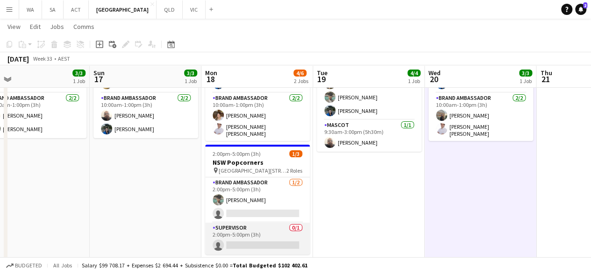
click at [246, 223] on app-card-role "Supervisor 0/1 2:00pm-5:00pm (3h) single-neutral-actions" at bounding box center [257, 239] width 105 height 32
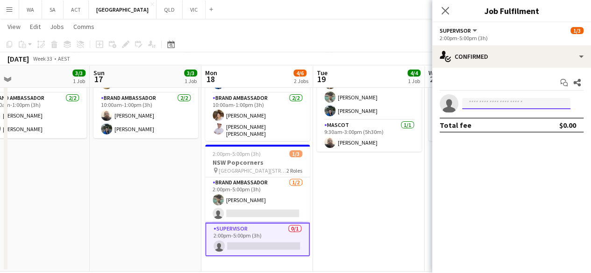
click at [493, 108] on input at bounding box center [516, 103] width 108 height 11
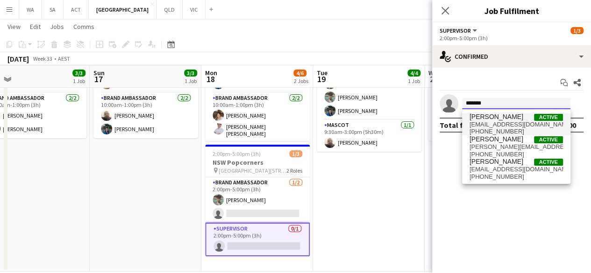
type input "*******"
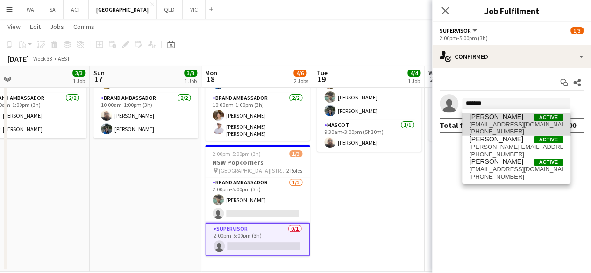
click at [506, 131] on span "[PHONE_NUMBER]" at bounding box center [516, 131] width 93 height 7
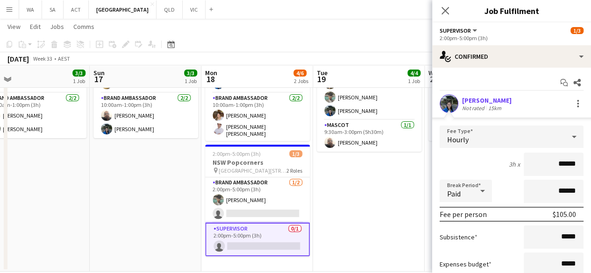
click at [369, 162] on app-date-cell "9:30am-3:00pm (5h30m) 4/4 NSW Smiths Sampling pin [STREET_ADDRESS] 2 Roles Bran…" at bounding box center [369, 148] width 112 height 247
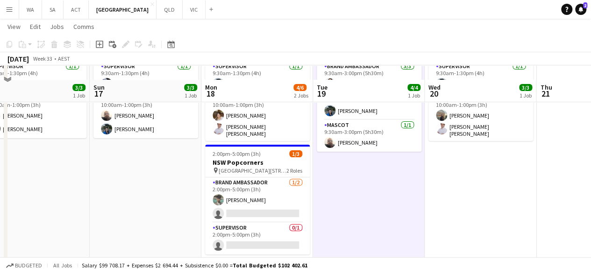
scroll to position [94, 0]
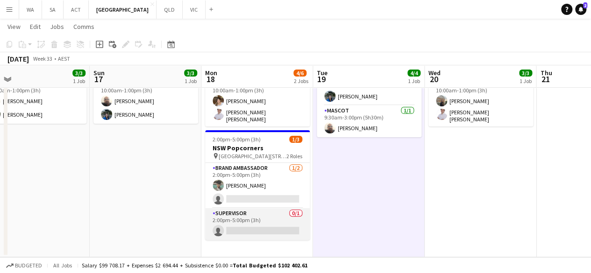
click at [253, 229] on app-card-role "Supervisor 0/1 2:00pm-5:00pm (3h) single-neutral-actions" at bounding box center [257, 224] width 105 height 32
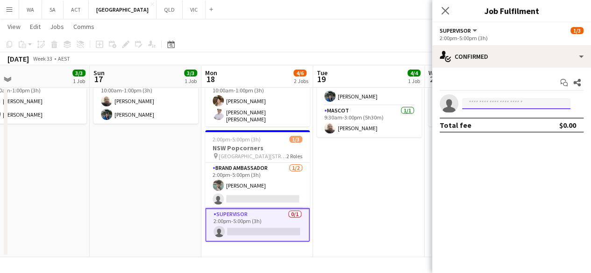
click at [496, 107] on input at bounding box center [516, 103] width 108 height 11
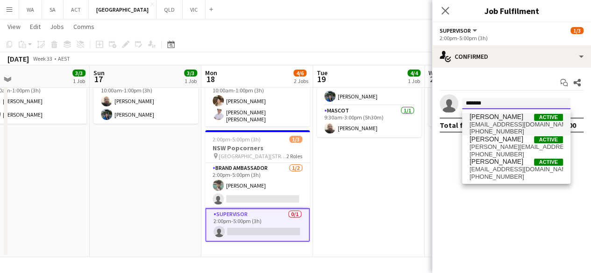
type input "*******"
click at [519, 127] on span "[EMAIL_ADDRESS][DOMAIN_NAME]" at bounding box center [516, 124] width 93 height 7
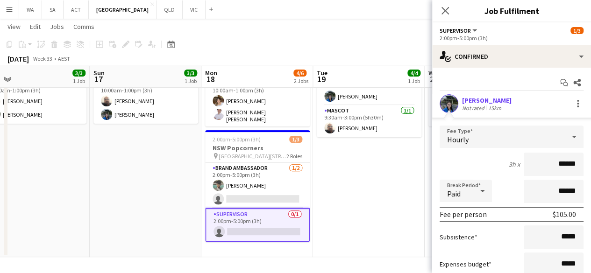
scroll to position [79, 0]
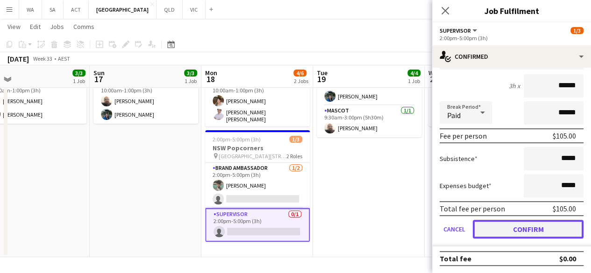
click at [504, 225] on button "Confirm" at bounding box center [528, 229] width 111 height 19
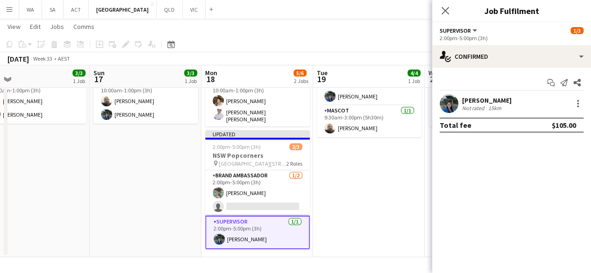
scroll to position [0, 0]
click at [352, 177] on app-date-cell "9:30am-3:00pm (5h30m) 4/4 NSW Smiths Sampling pin [STREET_ADDRESS] 2 Roles Bran…" at bounding box center [369, 133] width 112 height 247
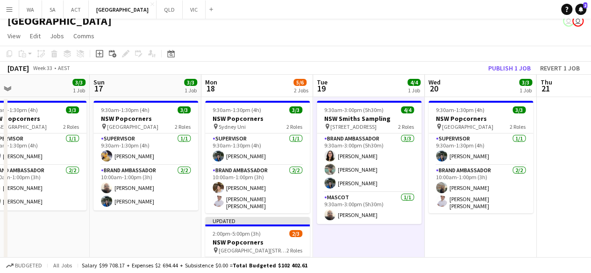
scroll to position [1, 0]
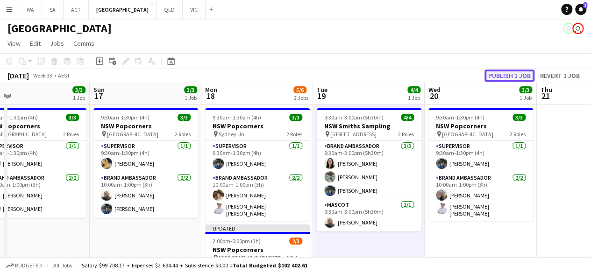
click at [520, 74] on button "Publish 1 job" at bounding box center [510, 76] width 50 height 12
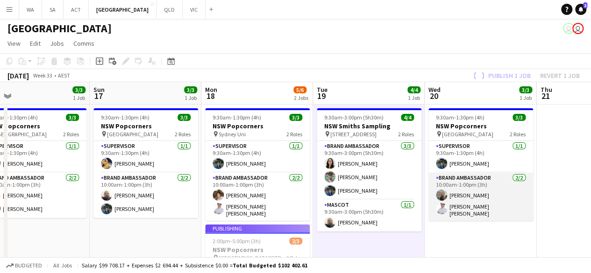
click at [462, 196] on app-card-role "Brand Ambassador [DATE] 10:00am-1:00pm (3h) [PERSON_NAME] [PERSON_NAME] [PERSON…" at bounding box center [481, 197] width 105 height 48
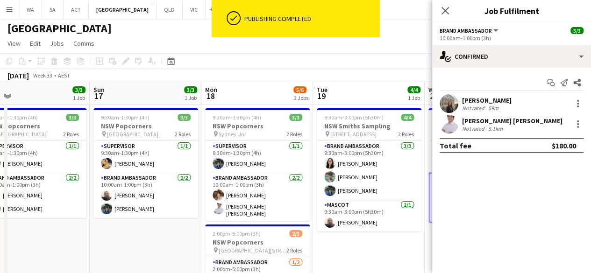
click at [466, 105] on div "Not rated" at bounding box center [474, 108] width 24 height 7
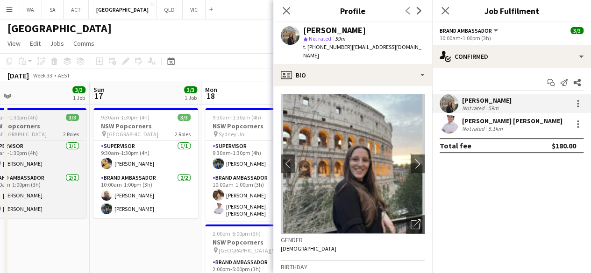
click at [0, 116] on span "9:30am-1:30pm (4h)" at bounding box center [13, 117] width 49 height 7
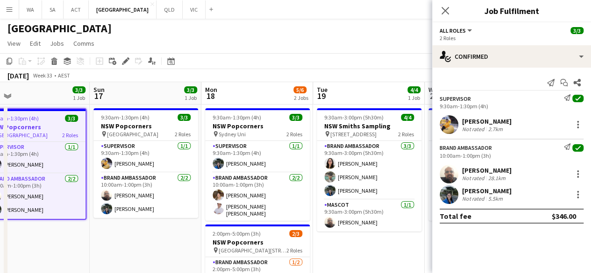
click at [392, 235] on app-date-cell "9:30am-3:00pm (5h30m) 4/4 NSW Smiths Sampling pin [STREET_ADDRESS] 2 Roles Bran…" at bounding box center [369, 228] width 112 height 247
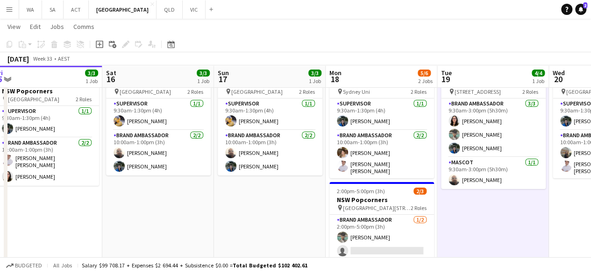
scroll to position [0, 232]
drag, startPoint x: 392, startPoint y: 235, endPoint x: 244, endPoint y: 262, distance: 150.1
click at [244, 262] on div "Budgeted All jobs Salary $99 708.17 + Expenses $2 694.44 + Subsistence $0.00 = …" at bounding box center [295, 266] width 591 height 16
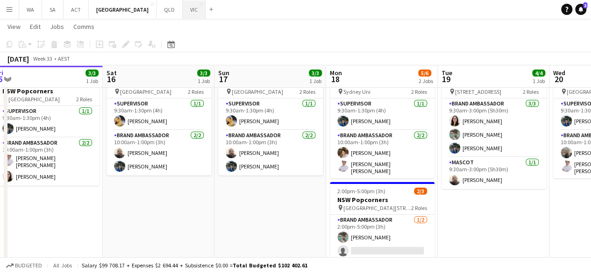
click at [183, 7] on button "VIC Close" at bounding box center [194, 9] width 23 height 18
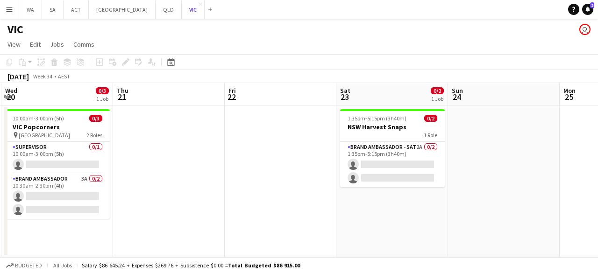
scroll to position [0, 448]
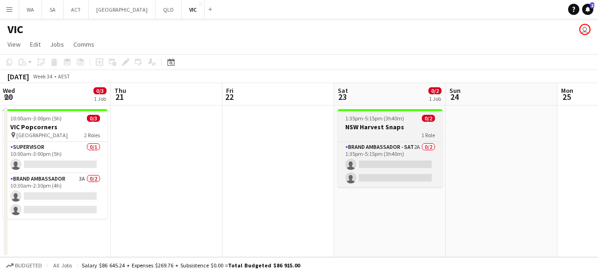
click at [387, 127] on h3 "NSW Harvest Snaps" at bounding box center [390, 127] width 105 height 8
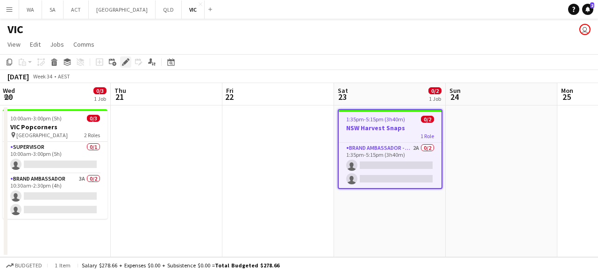
click at [123, 59] on icon "Edit" at bounding box center [125, 61] width 7 height 7
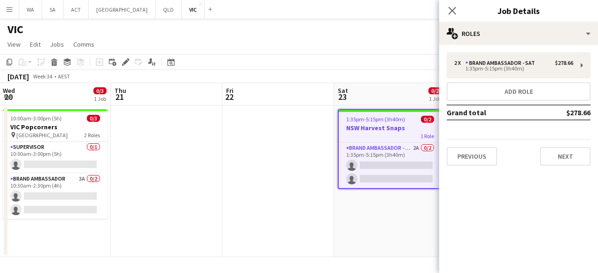
click at [270, 156] on app-date-cell at bounding box center [278, 182] width 112 height 152
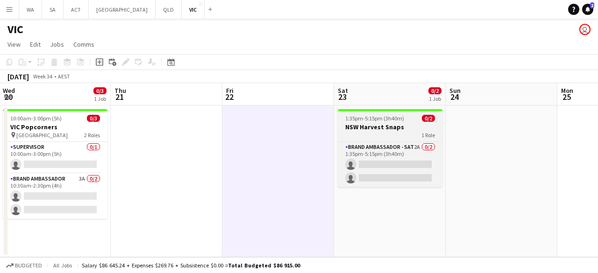
click at [376, 131] on h3 "NSW Harvest Snaps" at bounding box center [390, 127] width 105 height 8
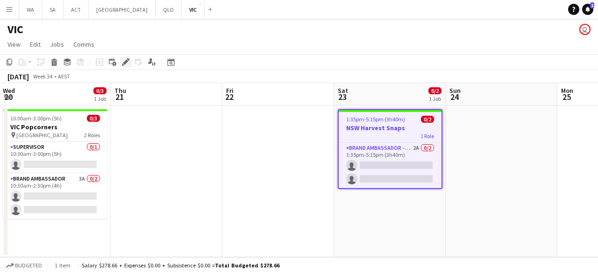
click at [128, 58] on div "Edit" at bounding box center [125, 62] width 11 height 11
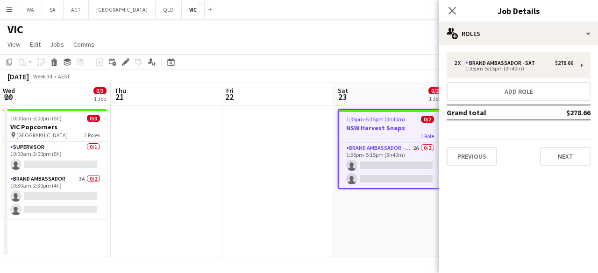
click at [491, 48] on div "2 x Brand Ambassador - SAT $278.66 1:35pm-5:15pm (3h40m) Add role Grand total $…" at bounding box center [518, 109] width 159 height 129
click at [576, 160] on button "Next" at bounding box center [565, 156] width 50 height 19
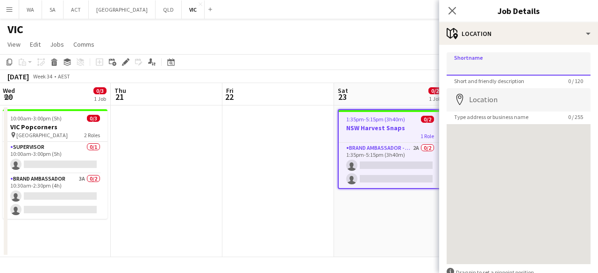
click at [506, 59] on input "Shortname" at bounding box center [519, 63] width 144 height 23
click at [502, 60] on input "**********" at bounding box center [519, 63] width 144 height 23
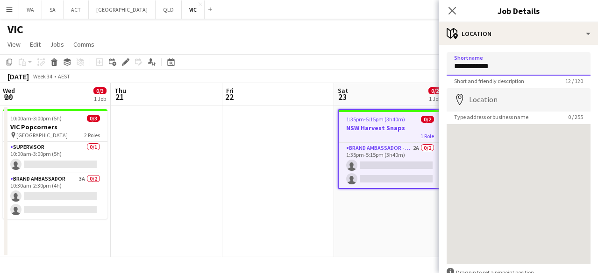
type input "**********"
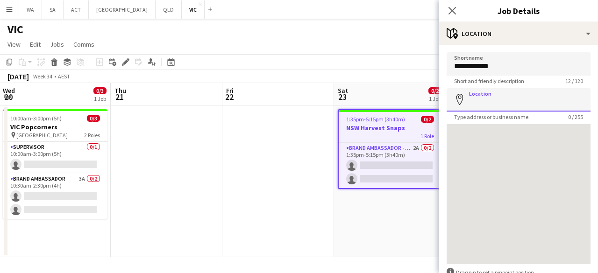
click at [489, 104] on input "Location" at bounding box center [519, 99] width 144 height 23
paste input "**********"
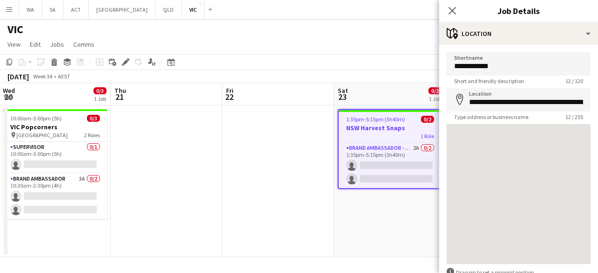
type input "**********"
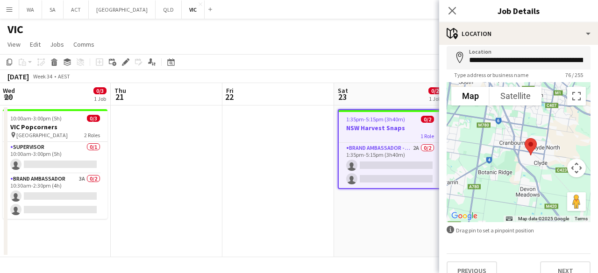
scroll to position [57, 0]
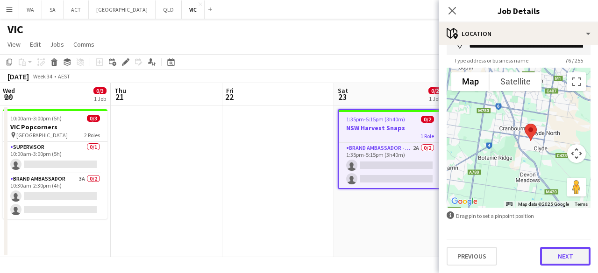
click at [548, 253] on button "Next" at bounding box center [565, 256] width 50 height 19
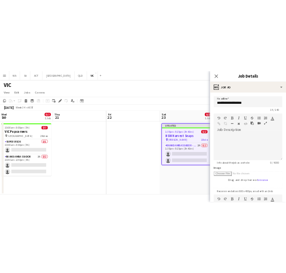
scroll to position [0, 0]
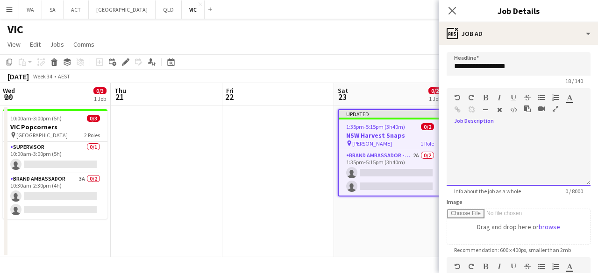
click at [472, 150] on div at bounding box center [519, 158] width 144 height 56
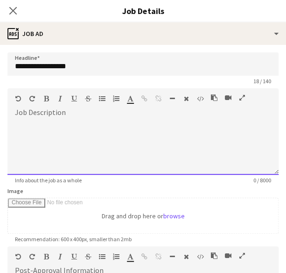
click at [42, 121] on div at bounding box center [143, 147] width 272 height 56
paste div
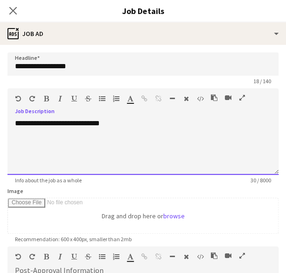
click at [14, 122] on div "**********" at bounding box center [143, 147] width 272 height 56
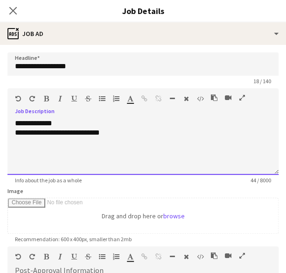
click at [15, 132] on span "**********" at bounding box center [57, 132] width 85 height 7
click at [138, 131] on div "**********" at bounding box center [143, 132] width 257 height 9
drag, startPoint x: 185, startPoint y: 135, endPoint x: -22, endPoint y: 112, distance: 208.3
click at [0, 112] on html "Menu Boards Boards Boards All jobs Status Workforce Workforce My Workforce Recr…" at bounding box center [143, 141] width 286 height 283
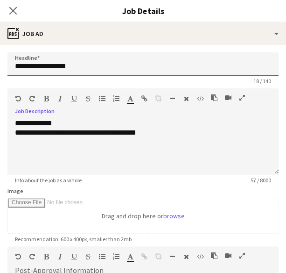
click at [24, 65] on input "**********" at bounding box center [143, 63] width 272 height 23
type input "**********"
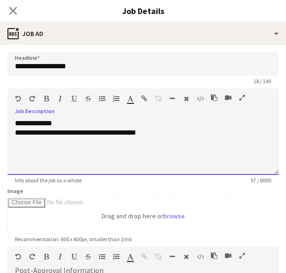
drag, startPoint x: 178, startPoint y: 135, endPoint x: 15, endPoint y: 124, distance: 163.0
click at [15, 124] on div "**********" at bounding box center [143, 147] width 272 height 56
drag, startPoint x: 19, startPoint y: 125, endPoint x: 63, endPoint y: 172, distance: 63.8
drag, startPoint x: 63, startPoint y: 172, endPoint x: 108, endPoint y: 138, distance: 56.8
copy div "**********"
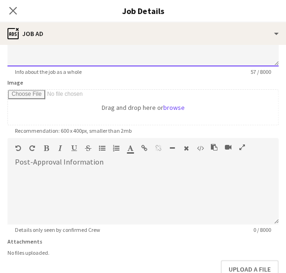
scroll to position [121, 0]
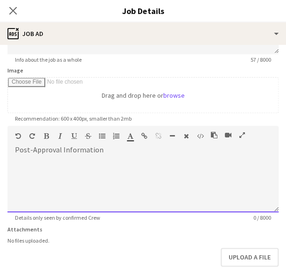
click at [94, 165] on div at bounding box center [143, 184] width 272 height 56
click at [76, 172] on div "**********" at bounding box center [139, 184] width 264 height 56
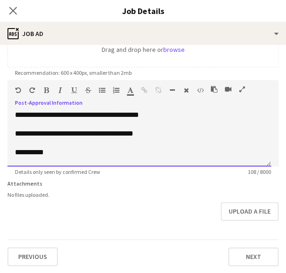
scroll to position [10, 0]
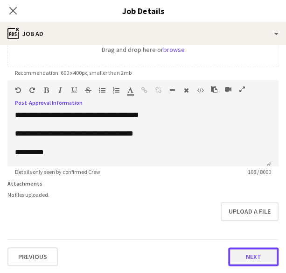
click at [229, 254] on button "Next" at bounding box center [254, 256] width 50 height 19
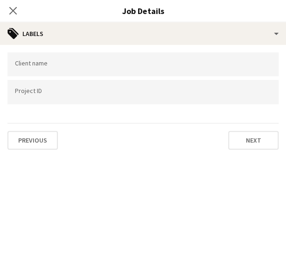
click at [80, 67] on input "Type to search client labels..." at bounding box center [143, 64] width 257 height 8
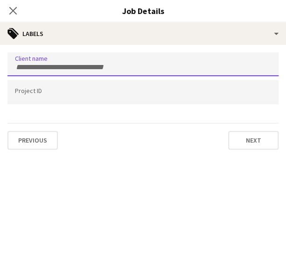
type input "*"
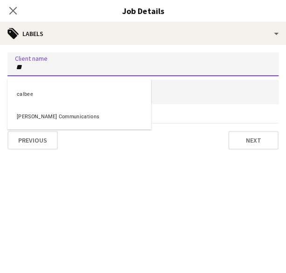
type input "**"
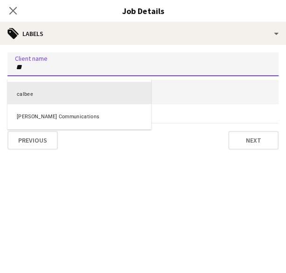
click at [62, 94] on div "calbee" at bounding box center [79, 93] width 144 height 22
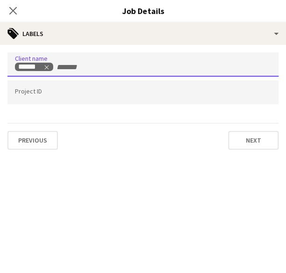
click at [62, 94] on input "Type to search project ID labels..." at bounding box center [143, 92] width 257 height 8
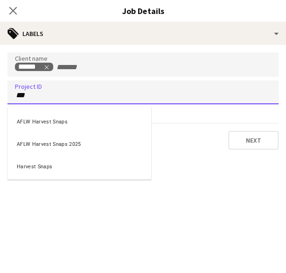
type input "***"
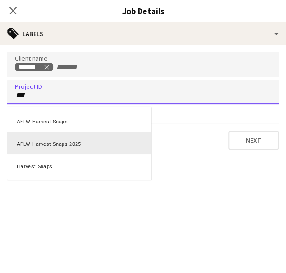
click at [62, 138] on div "AFLW Harvest Snaps 2025" at bounding box center [79, 143] width 144 height 22
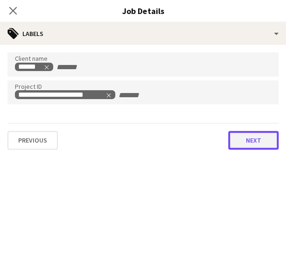
click at [264, 144] on button "Next" at bounding box center [254, 140] width 50 height 19
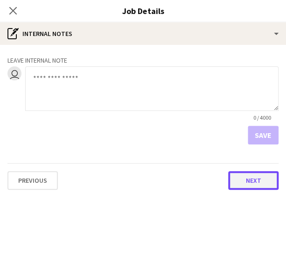
click at [254, 179] on button "Next" at bounding box center [254, 180] width 50 height 19
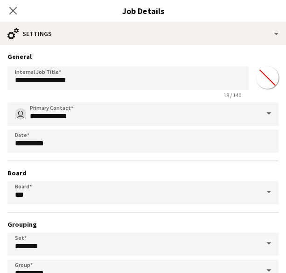
scroll to position [63, 0]
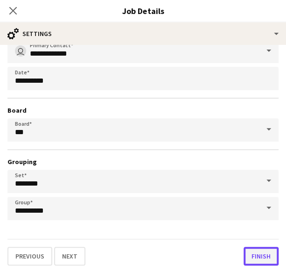
click at [250, 253] on button "Finish" at bounding box center [261, 256] width 35 height 19
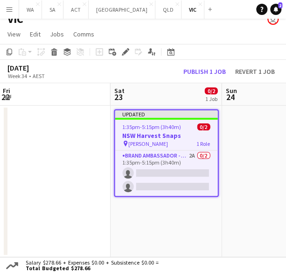
click at [220, 189] on app-date-cell "Updated 1:35pm-5:15pm (3h40m) 0/2 NSW Harvest Snaps pin [PERSON_NAME] 1 Role Br…" at bounding box center [167, 181] width 112 height 151
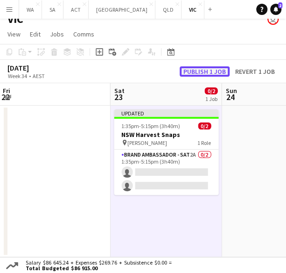
click at [208, 71] on button "Publish 1 job" at bounding box center [205, 71] width 50 height 10
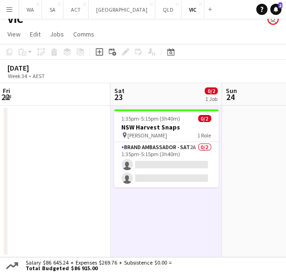
click at [143, 222] on app-date-cell "1:35pm-5:15pm (3h40m) 0/2 NSW Harvest Snaps pin [PERSON_NAME] 1 Role Brand Amba…" at bounding box center [167, 181] width 112 height 151
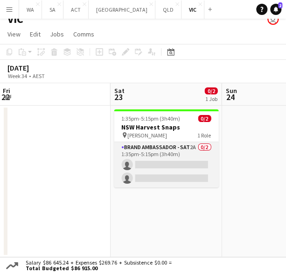
click at [166, 174] on app-card-role "Brand Ambassador - SAT 2A 0/2 1:35pm-5:15pm (3h40m) single-neutral-actions sing…" at bounding box center [166, 164] width 105 height 45
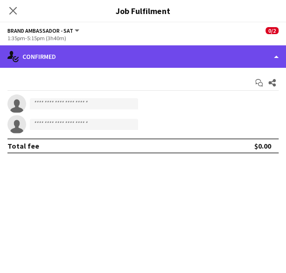
click at [160, 63] on div "single-neutral-actions-check-2 Confirmed" at bounding box center [143, 56] width 286 height 22
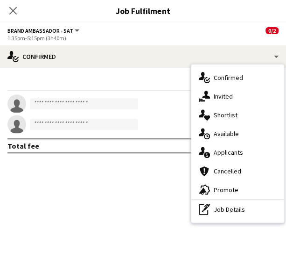
click at [16, 4] on div "Close pop-in" at bounding box center [13, 10] width 26 height 21
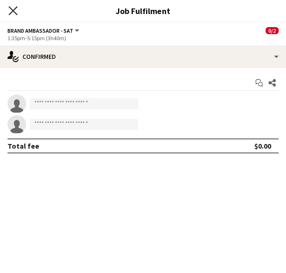
click at [13, 8] on icon "Close pop-in" at bounding box center [12, 10] width 9 height 9
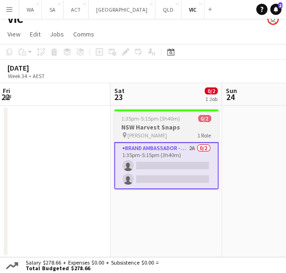
click at [160, 116] on span "1:35pm-5:15pm (3h40m)" at bounding box center [151, 118] width 59 height 7
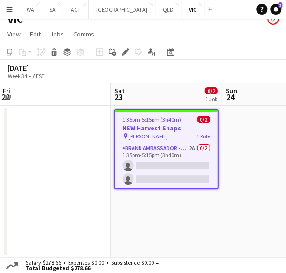
click at [126, 58] on app-toolbar "Copy Paste Paste Ctrl+V Paste with crew Ctrl+Shift+V Paste linked Job [GEOGRAPH…" at bounding box center [143, 52] width 286 height 16
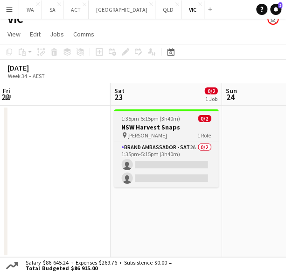
click at [131, 135] on span "[PERSON_NAME]" at bounding box center [148, 135] width 40 height 7
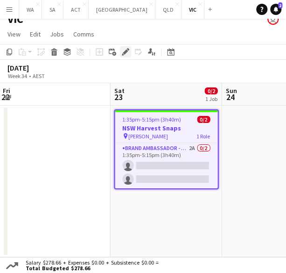
click at [120, 49] on div "Edit" at bounding box center [125, 51] width 11 height 11
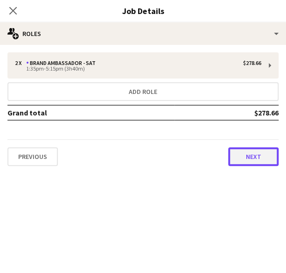
click at [242, 165] on button "Next" at bounding box center [254, 156] width 50 height 19
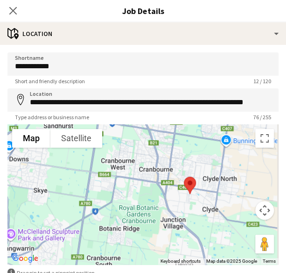
scroll to position [57, 0]
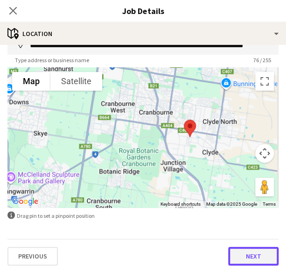
click at [238, 261] on button "Next" at bounding box center [254, 256] width 50 height 19
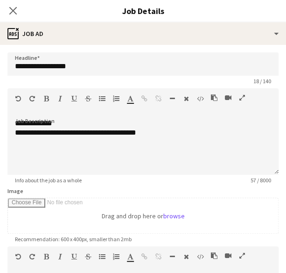
scroll to position [166, 0]
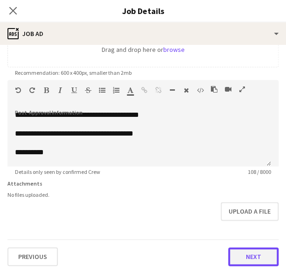
click at [256, 256] on button "Next" at bounding box center [254, 256] width 50 height 19
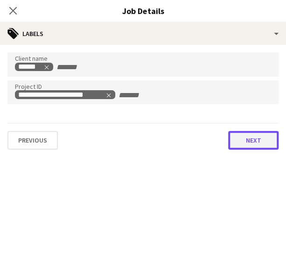
click at [253, 144] on button "Next" at bounding box center [254, 140] width 50 height 19
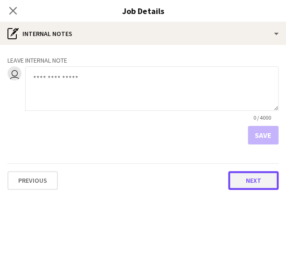
click at [237, 175] on button "Next" at bounding box center [254, 180] width 50 height 19
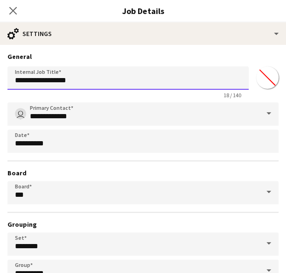
click at [19, 80] on input "**********" at bounding box center [128, 77] width 242 height 23
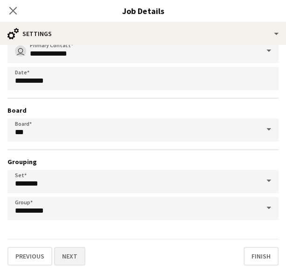
type input "**********"
click at [64, 248] on button "Next" at bounding box center [69, 256] width 31 height 19
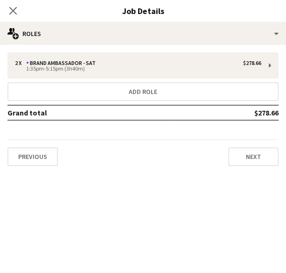
scroll to position [0, 0]
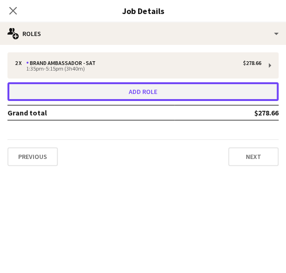
click at [60, 93] on button "Add role" at bounding box center [143, 91] width 272 height 19
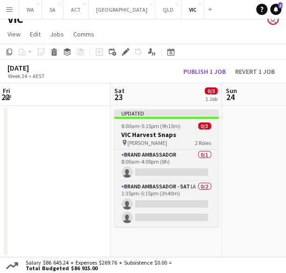
click at [156, 134] on h3 "VIC Harvest Snaps" at bounding box center [166, 134] width 105 height 8
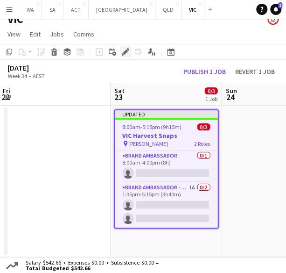
click at [120, 51] on div "Add job Add linked Job Edit Edit linked Job Applicants" at bounding box center [122, 51] width 72 height 11
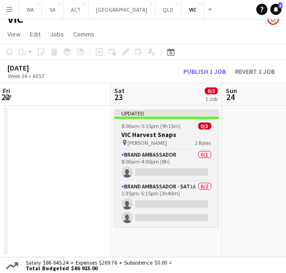
click at [142, 128] on span "8:00am-5:15pm (9h15m)" at bounding box center [151, 125] width 59 height 7
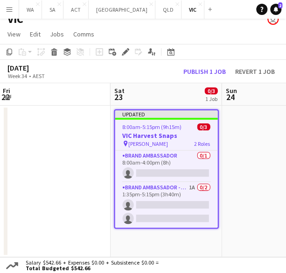
click at [126, 60] on div "[DATE] Week 34 • AEST Publish 1 job Revert 1 job" at bounding box center [143, 71] width 286 height 23
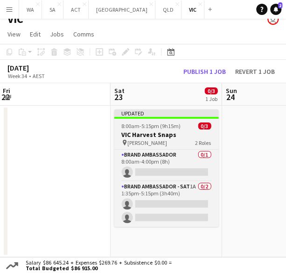
click at [150, 138] on h3 "VIC Harvest Snaps" at bounding box center [166, 134] width 105 height 8
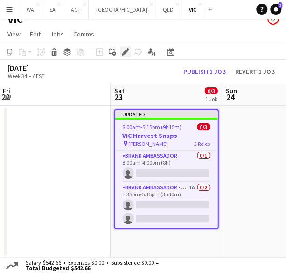
click at [125, 51] on icon "Edit" at bounding box center [125, 51] width 7 height 7
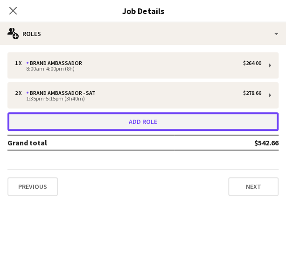
click at [136, 122] on button "Add role" at bounding box center [143, 121] width 272 height 19
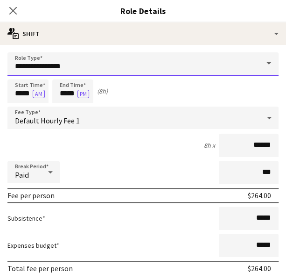
click at [69, 71] on input "**********" at bounding box center [143, 63] width 272 height 23
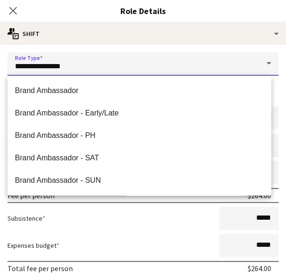
click at [64, 68] on input "**********" at bounding box center [143, 63] width 272 height 23
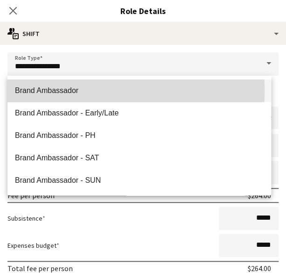
click at [65, 91] on span "Brand Ambassador" at bounding box center [139, 90] width 249 height 9
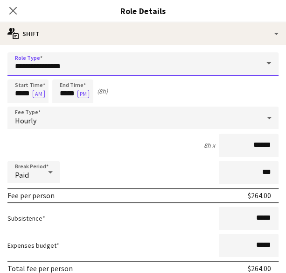
click at [78, 59] on input "**********" at bounding box center [143, 63] width 272 height 23
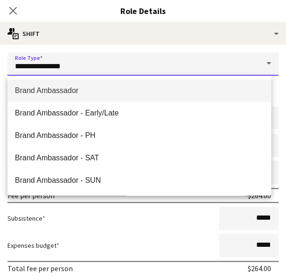
click at [78, 59] on input "**********" at bounding box center [143, 63] width 272 height 23
type input "*"
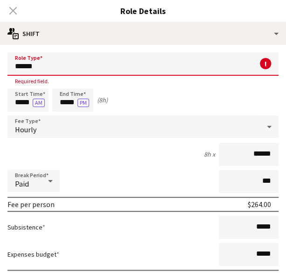
scroll to position [349, 0]
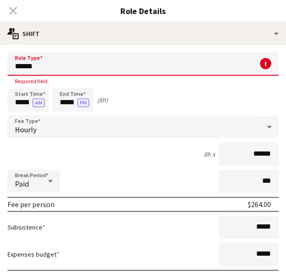
click at [115, 55] on input "******" at bounding box center [143, 63] width 272 height 23
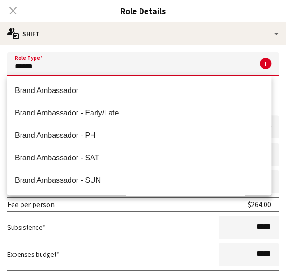
click at [115, 55] on input "******" at bounding box center [143, 63] width 272 height 23
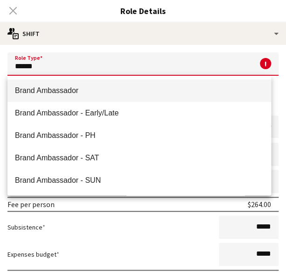
click at [36, 99] on mat-option "Brand Ambassador" at bounding box center [139, 90] width 264 height 22
type input "**********"
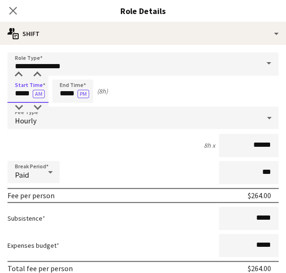
click at [21, 92] on input "*****" at bounding box center [27, 90] width 41 height 23
click at [21, 74] on div at bounding box center [18, 74] width 19 height 9
click at [23, 71] on div at bounding box center [18, 74] width 19 height 9
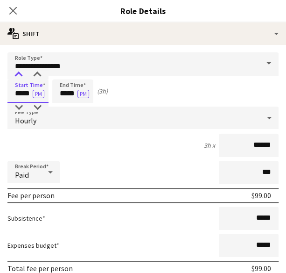
click at [23, 71] on div at bounding box center [18, 74] width 19 height 9
type input "*****"
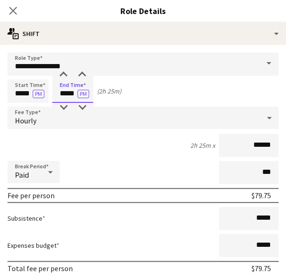
click at [75, 98] on input "*****" at bounding box center [72, 90] width 41 height 23
type input "*****"
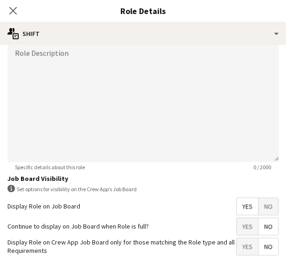
scroll to position [273, 0]
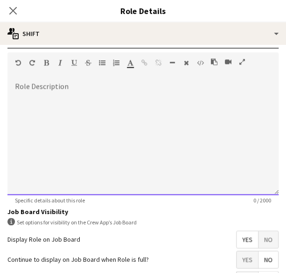
click at [56, 125] on div at bounding box center [143, 139] width 272 height 112
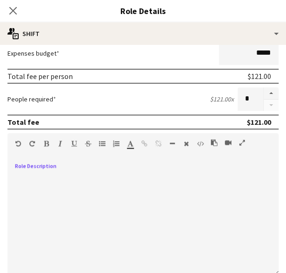
scroll to position [191, 0]
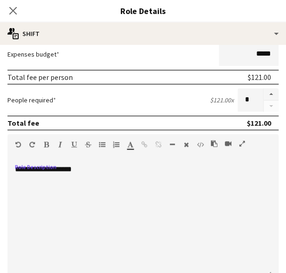
click at [69, 176] on div "**********" at bounding box center [139, 221] width 264 height 112
click at [59, 168] on div "**********" at bounding box center [139, 221] width 264 height 112
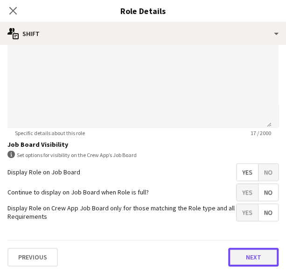
click at [229, 254] on button "Next" at bounding box center [254, 257] width 50 height 19
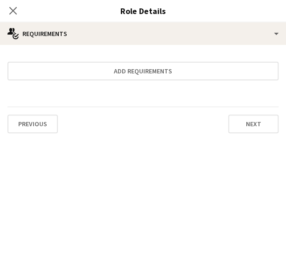
scroll to position [0, 0]
click at [254, 117] on button "Next" at bounding box center [254, 123] width 50 height 19
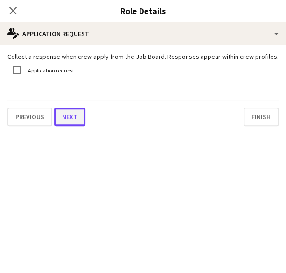
click at [70, 122] on button "Next" at bounding box center [69, 116] width 31 height 19
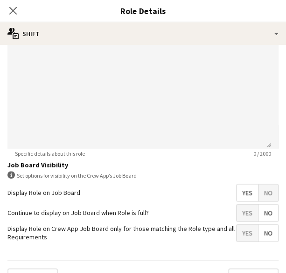
scroll to position [340, 0]
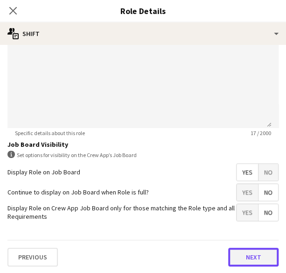
click at [240, 254] on button "Next" at bounding box center [254, 257] width 50 height 19
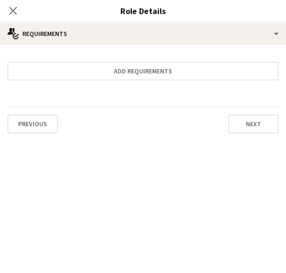
click at [264, 114] on div "Previous Next" at bounding box center [143, 124] width 272 height 34
click at [257, 127] on button "Next" at bounding box center [254, 123] width 50 height 19
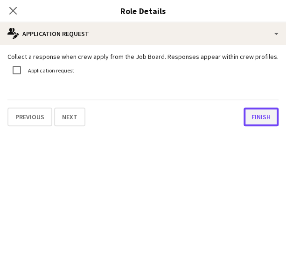
click at [256, 116] on button "Finish" at bounding box center [261, 116] width 35 height 19
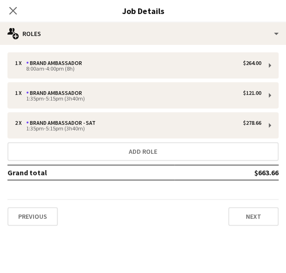
click at [106, 187] on div "1 x Brand Ambassador $264.00 8:00am-4:00pm (8h) 1 x Brand Ambassador $121.00 1:…" at bounding box center [143, 138] width 286 height 173
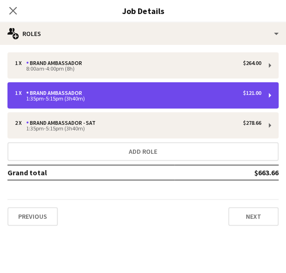
click at [113, 96] on div "1 x Brand Ambassador $121.00" at bounding box center [138, 93] width 247 height 7
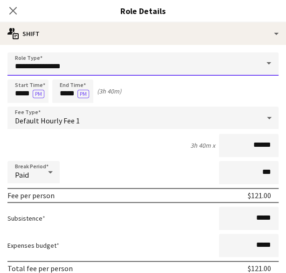
click at [85, 70] on input "**********" at bounding box center [143, 63] width 272 height 23
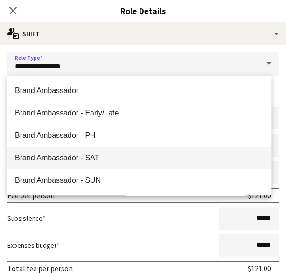
click at [72, 158] on span "Brand Ambassador - SAT" at bounding box center [139, 157] width 249 height 9
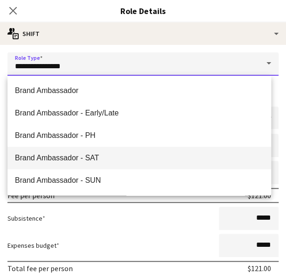
type input "**********"
type input "******"
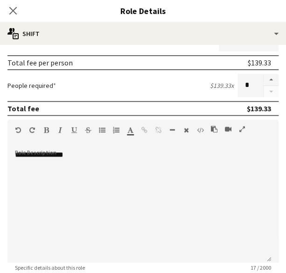
scroll to position [340, 0]
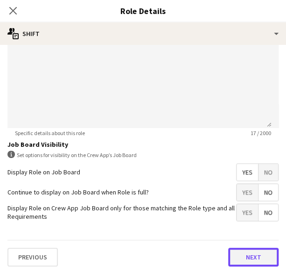
click at [242, 257] on button "Next" at bounding box center [254, 257] width 50 height 19
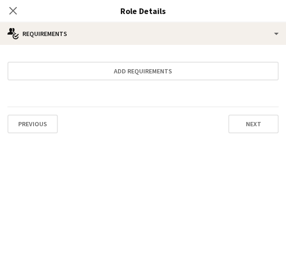
scroll to position [0, 0]
click at [249, 122] on button "Next" at bounding box center [254, 123] width 50 height 19
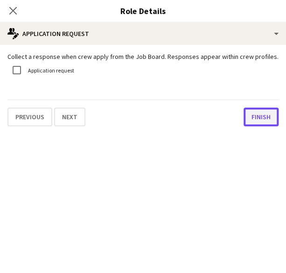
click at [258, 113] on button "Finish" at bounding box center [261, 116] width 35 height 19
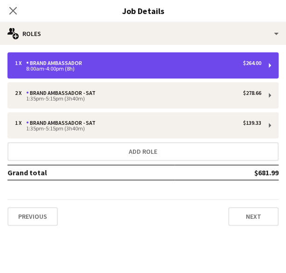
click at [149, 66] on div "8:00am-4:00pm (8h)" at bounding box center [138, 68] width 247 height 5
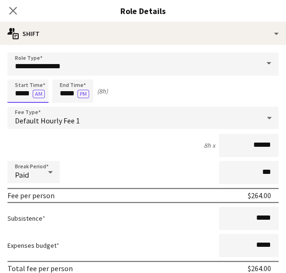
click at [21, 92] on input "*****" at bounding box center [27, 90] width 41 height 23
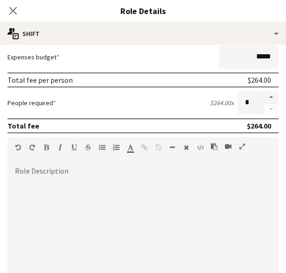
scroll to position [190, 0]
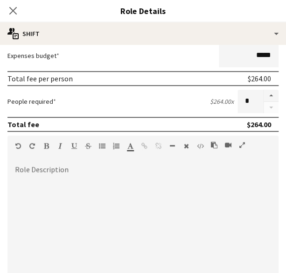
click at [32, 181] on div at bounding box center [143, 222] width 272 height 112
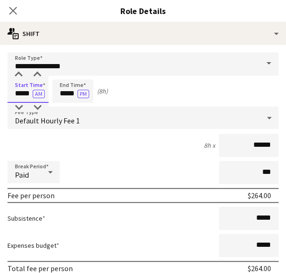
click at [29, 87] on input "*****" at bounding box center [27, 90] width 41 height 23
click at [12, 72] on div at bounding box center [18, 74] width 19 height 9
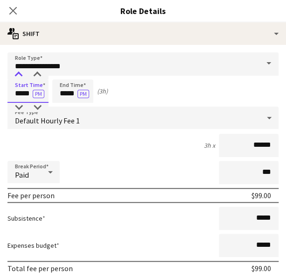
click at [12, 72] on div at bounding box center [18, 74] width 19 height 9
click at [19, 106] on div at bounding box center [18, 107] width 19 height 9
click at [28, 94] on input "*****" at bounding box center [27, 90] width 41 height 23
type input "*****"
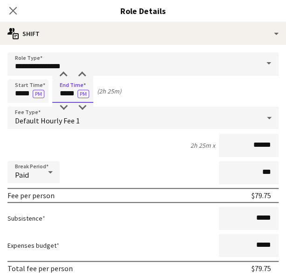
click at [66, 90] on input "*****" at bounding box center [72, 90] width 41 height 23
click at [76, 93] on input "*****" at bounding box center [72, 90] width 41 height 23
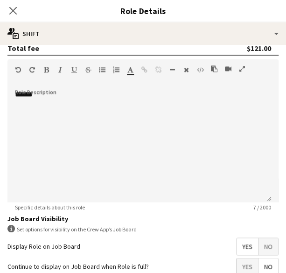
scroll to position [340, 0]
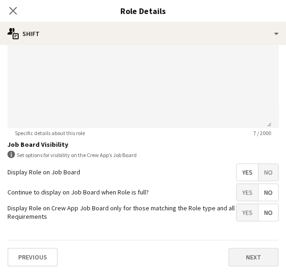
type input "*****"
click at [238, 255] on button "Next" at bounding box center [254, 257] width 50 height 19
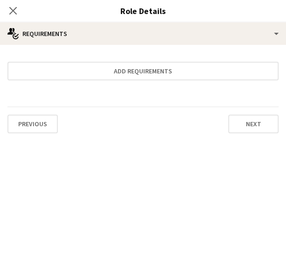
scroll to position [0, 0]
click at [238, 125] on button "Next" at bounding box center [254, 123] width 50 height 19
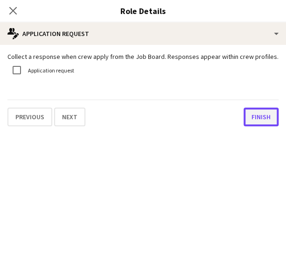
click at [257, 118] on button "Finish" at bounding box center [261, 116] width 35 height 19
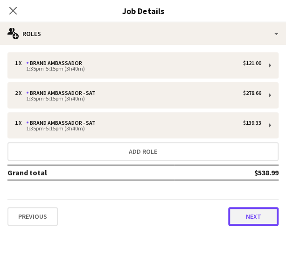
click at [243, 218] on button "Next" at bounding box center [254, 216] width 50 height 19
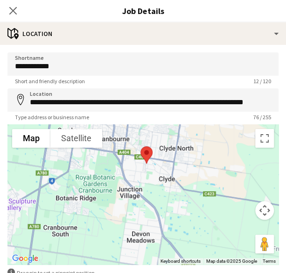
scroll to position [57, 0]
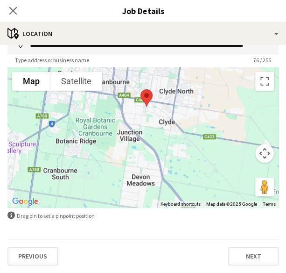
click at [240, 271] on div "**********" at bounding box center [143, 130] width 286 height 285
click at [243, 258] on button "Next" at bounding box center [254, 256] width 50 height 19
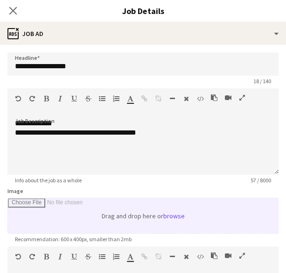
scroll to position [166, 0]
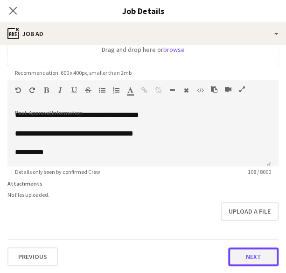
click at [233, 250] on button "Next" at bounding box center [254, 256] width 50 height 19
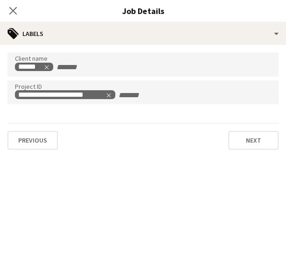
scroll to position [10, 0]
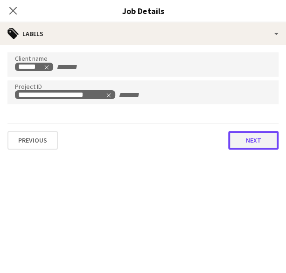
click at [243, 136] on button "Next" at bounding box center [254, 140] width 50 height 19
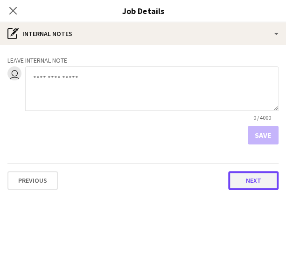
click at [260, 181] on button "Next" at bounding box center [254, 180] width 50 height 19
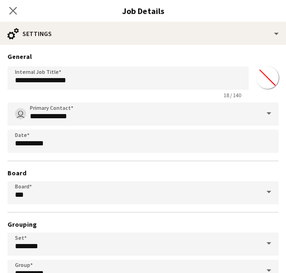
scroll to position [63, 0]
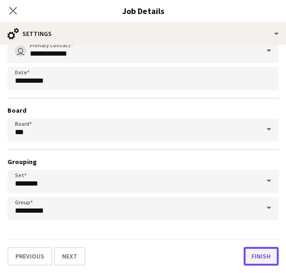
click at [249, 259] on button "Finish" at bounding box center [261, 256] width 35 height 19
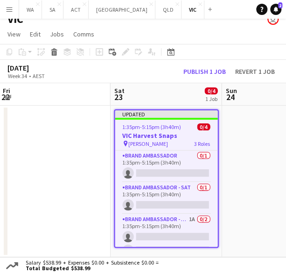
click at [112, 188] on app-date-cell "Updated 1:35pm-5:15pm (3h40m) 0/4 VIC Harvest Snaps pin [PERSON_NAME] 3 Roles B…" at bounding box center [167, 181] width 112 height 151
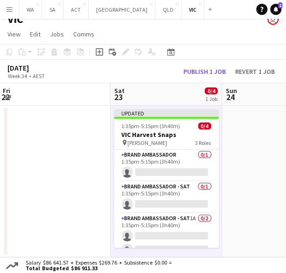
click at [199, 77] on div "[DATE] Week 34 • AEST Publish 1 job Revert 1 job" at bounding box center [143, 71] width 286 height 23
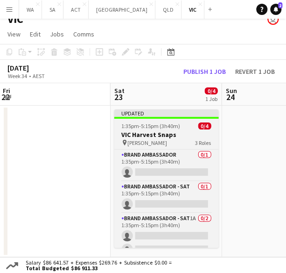
click at [169, 138] on h3 "VIC Harvest Snaps" at bounding box center [166, 134] width 105 height 8
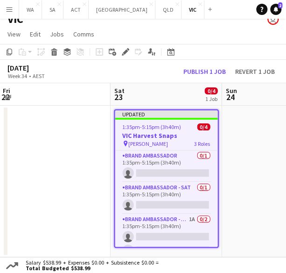
click at [131, 58] on app-toolbar "Copy Paste Paste Ctrl+V Paste with crew Ctrl+Shift+V Paste linked Job [GEOGRAPH…" at bounding box center [143, 52] width 286 height 16
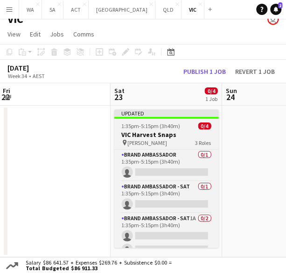
click at [149, 130] on app-job-card "Updated 1:35pm-5:15pm (3h40m) 0/4 VIC Harvest Snaps pin [PERSON_NAME] 3 Roles B…" at bounding box center [166, 178] width 105 height 138
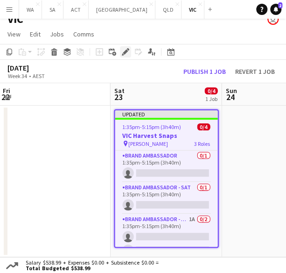
click at [126, 56] on div "Edit" at bounding box center [125, 51] width 11 height 11
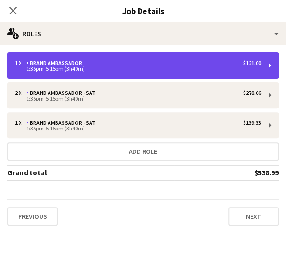
click at [115, 65] on div "1 x Brand Ambassador $121.00" at bounding box center [138, 63] width 247 height 7
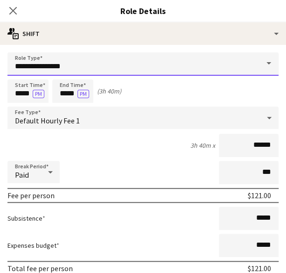
click at [115, 65] on input "**********" at bounding box center [143, 63] width 272 height 23
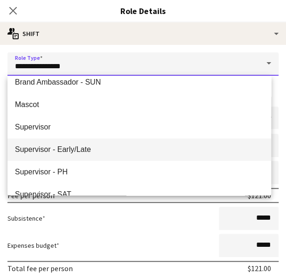
scroll to position [100, 0]
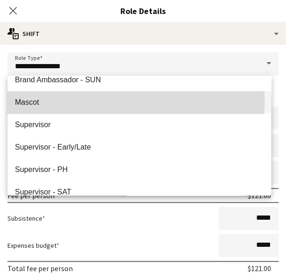
click at [64, 101] on span "Mascot" at bounding box center [139, 102] width 249 height 9
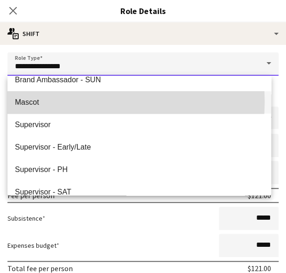
type input "******"
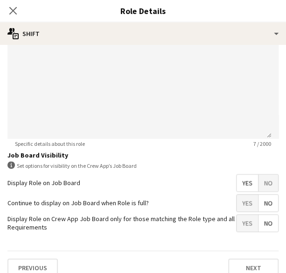
scroll to position [340, 0]
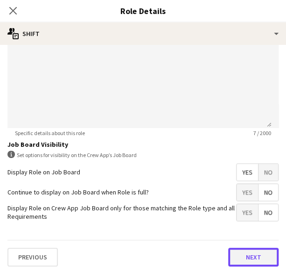
click at [230, 252] on button "Next" at bounding box center [254, 257] width 50 height 19
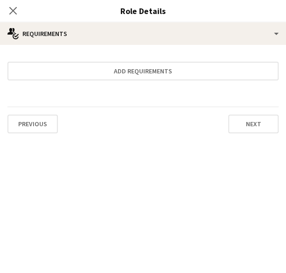
scroll to position [0, 0]
click at [260, 121] on button "Next" at bounding box center [254, 123] width 50 height 19
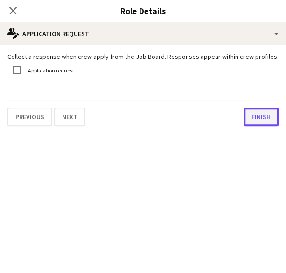
click at [265, 114] on button "Finish" at bounding box center [261, 116] width 35 height 19
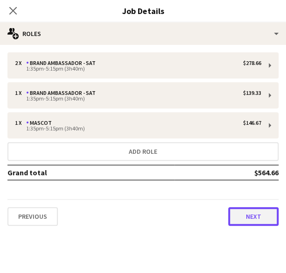
click at [251, 216] on button "Next" at bounding box center [254, 216] width 50 height 19
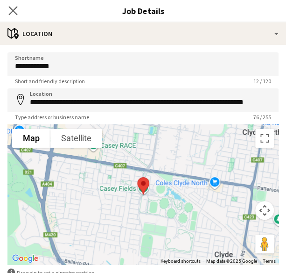
click at [14, 6] on icon "Close pop-in" at bounding box center [12, 10] width 9 height 9
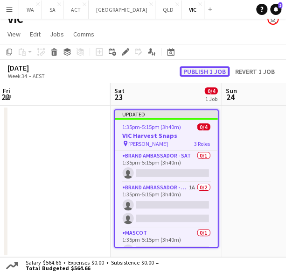
click at [184, 74] on button "Publish 1 job" at bounding box center [205, 71] width 50 height 10
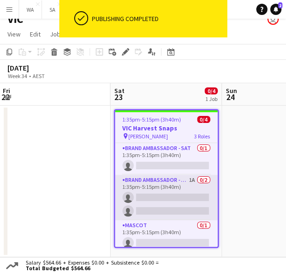
scroll to position [5, 0]
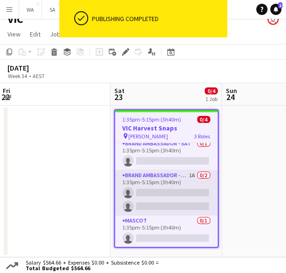
click at [152, 179] on app-card-role "Brand Ambassador - SAT 1A 0/2 1:35pm-5:15pm (3h40m) single-neutral-actions sing…" at bounding box center [166, 192] width 103 height 45
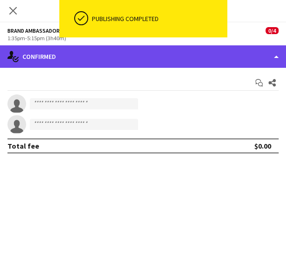
click at [110, 51] on div "single-neutral-actions-check-2 Confirmed" at bounding box center [143, 56] width 286 height 22
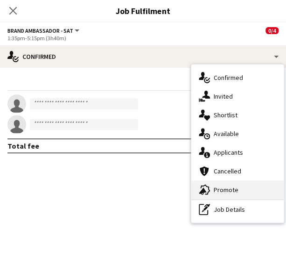
click at [199, 184] on icon "advertising-megaphone" at bounding box center [204, 189] width 11 height 11
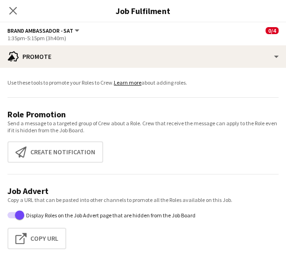
click at [52, 166] on app-promote-tab "Use these tools to promote your Roles to Crew. Learn more about adding roles. R…" at bounding box center [143, 165] width 286 height 181
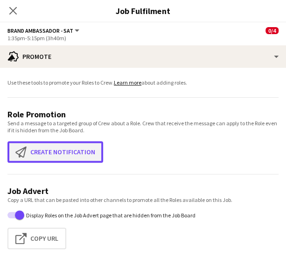
click at [46, 150] on button "Create notification Create notification" at bounding box center [55, 151] width 96 height 21
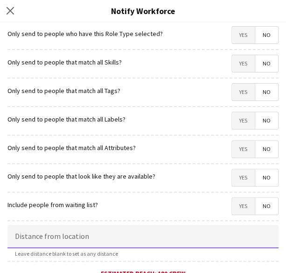
click at [40, 235] on input at bounding box center [143, 236] width 272 height 23
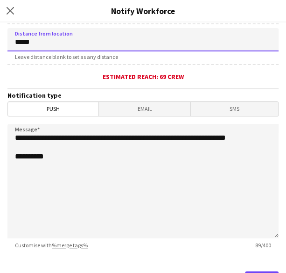
scroll to position [203, 0]
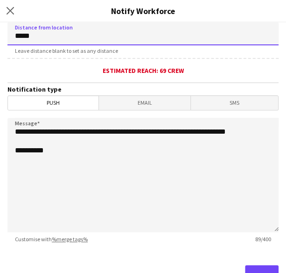
type input "*****"
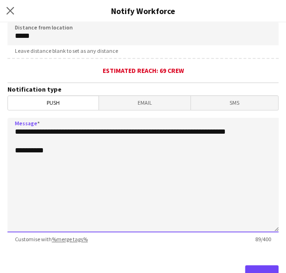
drag, startPoint x: 44, startPoint y: 143, endPoint x: 72, endPoint y: 126, distance: 33.3
click at [72, 126] on textarea "**********" at bounding box center [143, 175] width 272 height 114
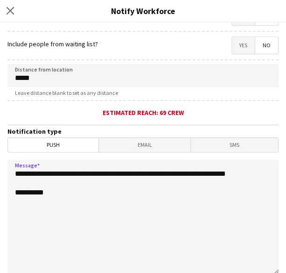
scroll to position [176, 0]
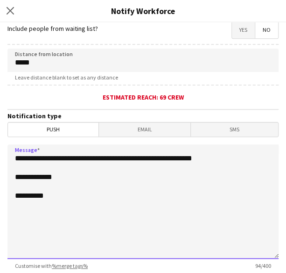
click at [86, 195] on textarea "**********" at bounding box center [143, 201] width 272 height 114
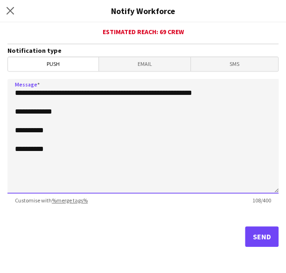
type textarea "**********"
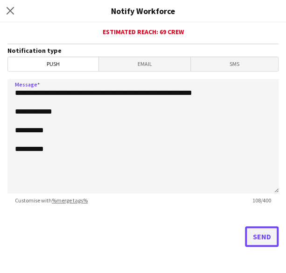
click at [262, 246] on button "Send" at bounding box center [262, 236] width 34 height 21
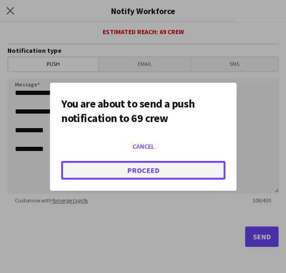
click at [177, 172] on button "Proceed" at bounding box center [143, 170] width 165 height 19
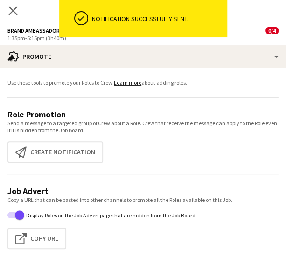
click at [18, 16] on app-icon "Close pop-in" at bounding box center [14, 11] width 14 height 14
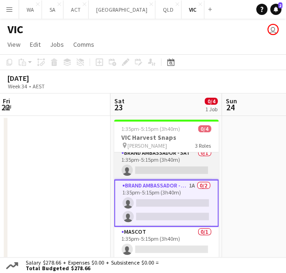
scroll to position [10, 0]
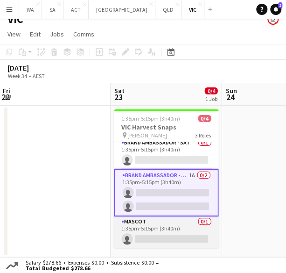
click at [153, 230] on app-card-role "Mascot 0/1 1:35pm-5:15pm (3h40m) single-neutral-actions" at bounding box center [166, 232] width 105 height 32
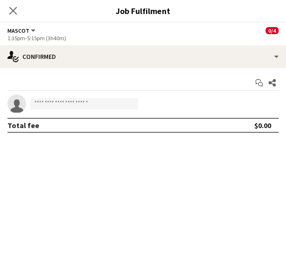
click at [179, 73] on div "Start chat Share single-neutral-actions Total fee $0.00" at bounding box center [143, 104] width 286 height 72
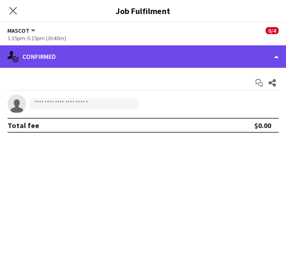
click at [194, 67] on div "single-neutral-actions-check-2 Confirmed" at bounding box center [143, 56] width 286 height 22
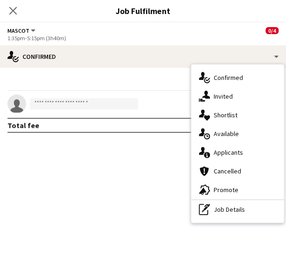
click at [224, 196] on div "single-neutral-actions-check-2 Confirmed single-neutral-actions-share-1 Invited…" at bounding box center [238, 143] width 93 height 158
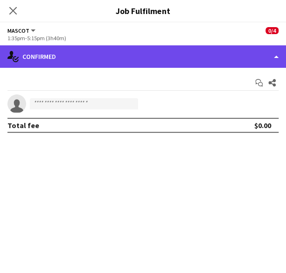
click at [161, 65] on div "single-neutral-actions-check-2 Confirmed" at bounding box center [143, 56] width 286 height 22
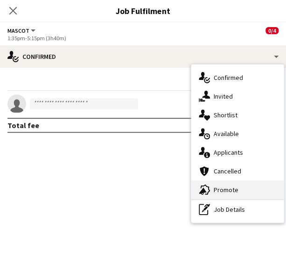
click at [225, 198] on div "advertising-megaphone Promote" at bounding box center [238, 189] width 93 height 19
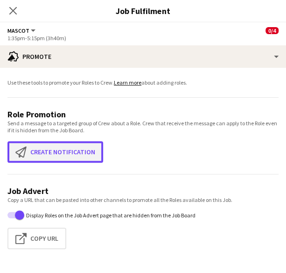
click at [46, 161] on button "Create notification Create notification" at bounding box center [55, 151] width 96 height 21
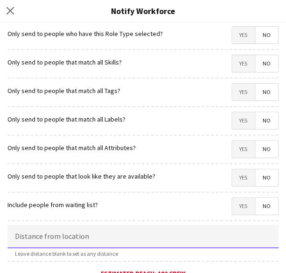
click at [63, 243] on input at bounding box center [143, 236] width 272 height 23
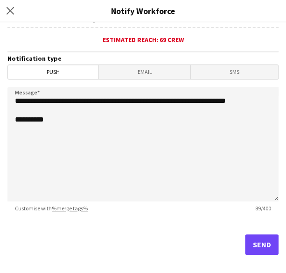
scroll to position [240, 0]
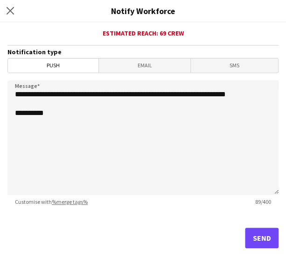
type input "*****"
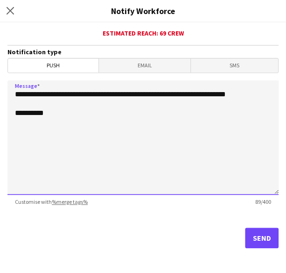
drag, startPoint x: 61, startPoint y: 105, endPoint x: 72, endPoint y: 86, distance: 22.0
click at [72, 86] on textarea "**********" at bounding box center [143, 137] width 272 height 114
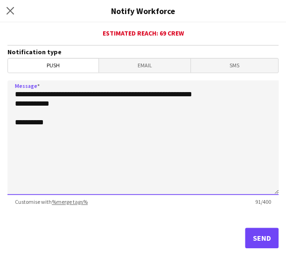
click at [75, 126] on textarea "**********" at bounding box center [143, 137] width 272 height 114
type textarea "**********"
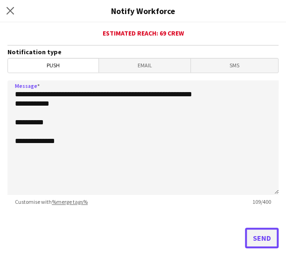
click at [259, 241] on button "Send" at bounding box center [262, 238] width 34 height 21
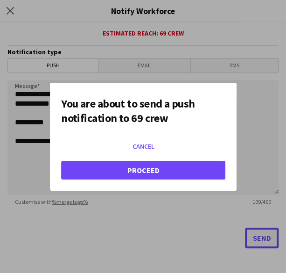
scroll to position [0, 0]
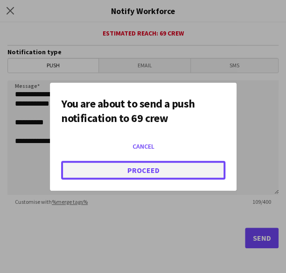
click at [182, 172] on button "Proceed" at bounding box center [143, 170] width 165 height 19
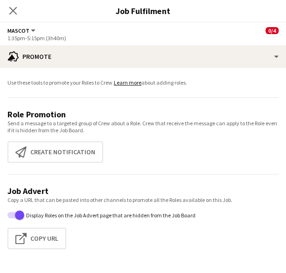
click at [20, 12] on div "Close pop-in" at bounding box center [13, 10] width 26 height 21
click at [5, 6] on div "Close pop-in" at bounding box center [13, 10] width 26 height 21
click at [23, 19] on div "Close pop-in" at bounding box center [13, 10] width 26 height 21
click at [13, 13] on icon "Close pop-in" at bounding box center [12, 10] width 9 height 9
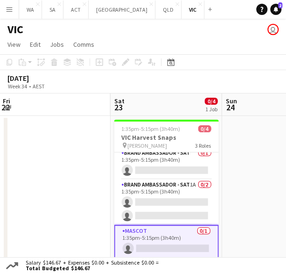
click at [107, 213] on app-date-cell at bounding box center [55, 191] width 112 height 151
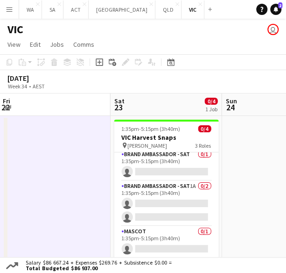
scroll to position [3, 0]
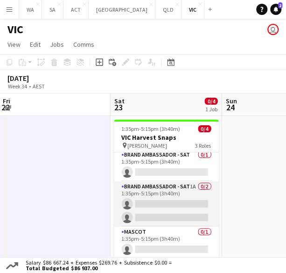
click at [145, 200] on app-card-role "Brand Ambassador - SAT 1A 0/2 1:35pm-5:15pm (3h40m) single-neutral-actions sing…" at bounding box center [166, 203] width 105 height 45
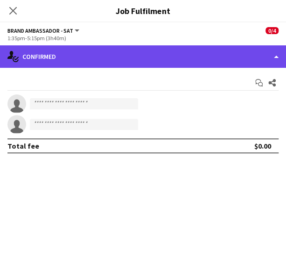
click at [145, 67] on div "single-neutral-actions-check-2 Confirmed" at bounding box center [143, 56] width 286 height 22
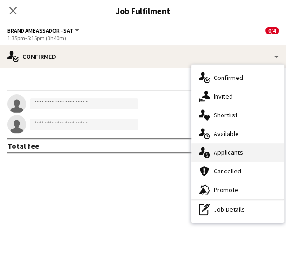
click at [217, 159] on div "single-neutral-actions-information Applicants" at bounding box center [238, 152] width 93 height 19
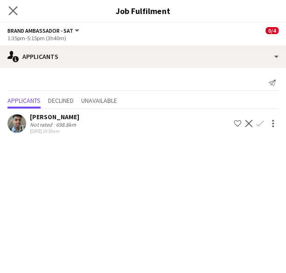
click at [17, 12] on icon "Close pop-in" at bounding box center [12, 10] width 9 height 9
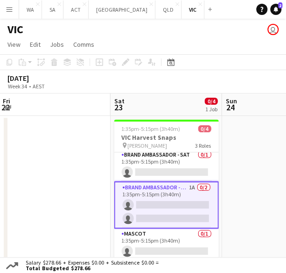
click at [80, 163] on app-date-cell at bounding box center [55, 191] width 112 height 151
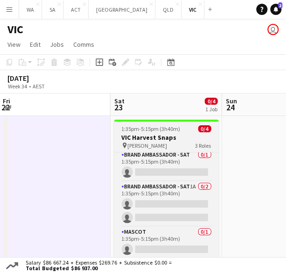
click at [130, 143] on span "[PERSON_NAME]" at bounding box center [148, 145] width 40 height 7
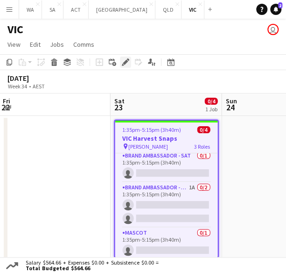
click at [126, 63] on icon at bounding box center [125, 62] width 5 height 5
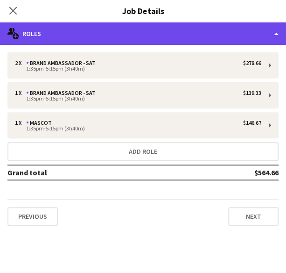
click at [96, 31] on div "multiple-users-add Roles" at bounding box center [143, 33] width 286 height 22
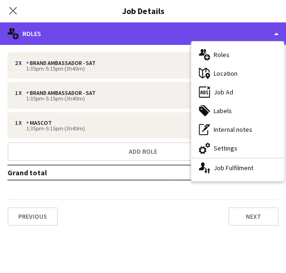
click at [96, 31] on div "multiple-users-add Roles" at bounding box center [143, 33] width 286 height 22
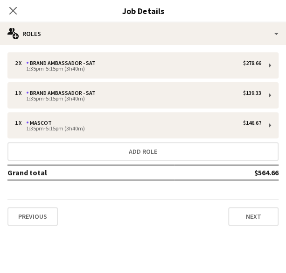
click at [169, 45] on div "2 x Brand Ambassador - SAT $278.66 1:35pm-5:15pm (3h40m) 1 x Brand Ambassador -…" at bounding box center [143, 139] width 286 height 188
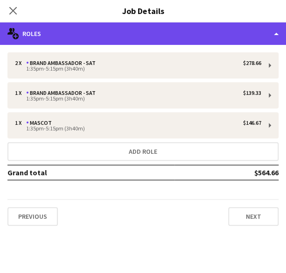
click at [157, 34] on div "multiple-users-add Roles" at bounding box center [143, 33] width 286 height 22
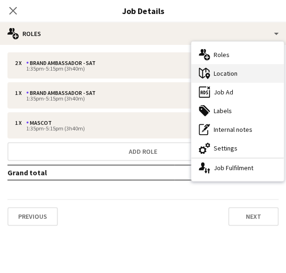
click at [222, 69] on div "maps-pin-1 Location" at bounding box center [238, 73] width 93 height 19
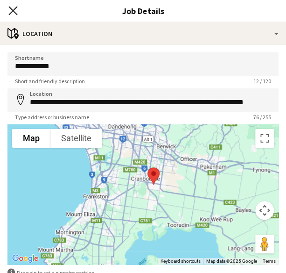
click at [9, 6] on app-icon "Close pop-in" at bounding box center [14, 11] width 14 height 14
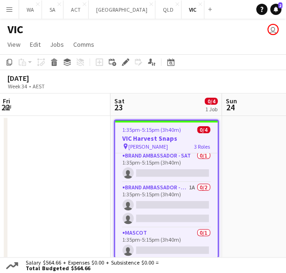
click at [83, 155] on app-date-cell at bounding box center [55, 191] width 112 height 151
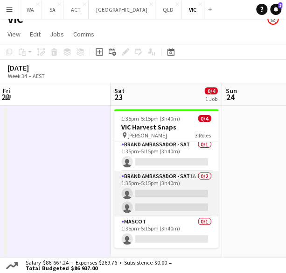
scroll to position [10, 0]
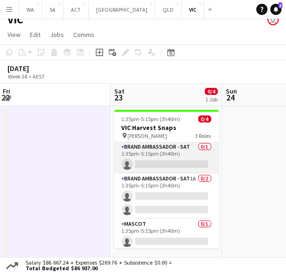
click at [152, 161] on app-card-role "Brand Ambassador - SAT 0/1 1:35pm-5:15pm (3h40m) single-neutral-actions" at bounding box center [166, 158] width 105 height 32
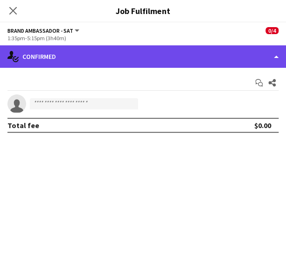
click at [150, 50] on div "single-neutral-actions-check-2 Confirmed" at bounding box center [143, 56] width 286 height 22
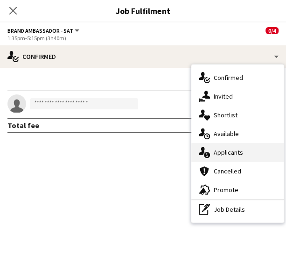
click at [215, 150] on div "single-neutral-actions-information Applicants" at bounding box center [238, 152] width 93 height 19
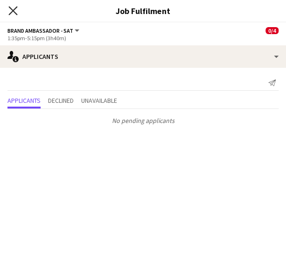
click at [16, 10] on icon "Close pop-in" at bounding box center [12, 10] width 9 height 9
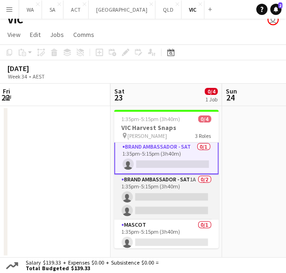
click at [157, 184] on app-card-role "Brand Ambassador - SAT 1A 0/2 1:35pm-5:15pm (3h40m) single-neutral-actions sing…" at bounding box center [166, 196] width 105 height 45
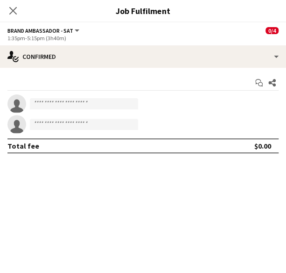
scroll to position [1, 0]
click at [69, 100] on input at bounding box center [84, 103] width 108 height 11
click at [18, 4] on div "Close pop-in" at bounding box center [13, 10] width 26 height 21
click at [48, 43] on app-options-switcher "Brand Ambassador - SAT All roles Brand Ambassador - SAT 0/4 1:35pm-5:15pm (3h40…" at bounding box center [143, 33] width 286 height 23
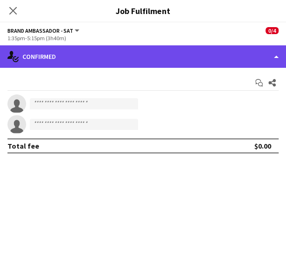
click at [48, 50] on div "single-neutral-actions-check-2 Confirmed" at bounding box center [143, 56] width 286 height 22
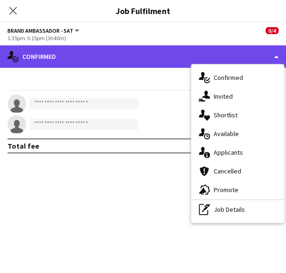
click at [48, 50] on div "single-neutral-actions-check-2 Confirmed" at bounding box center [143, 56] width 286 height 22
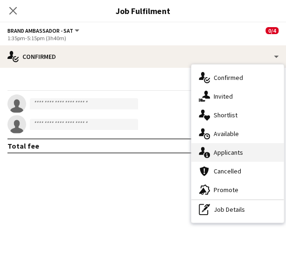
click at [239, 144] on div "single-neutral-actions-information Applicants" at bounding box center [238, 152] width 93 height 19
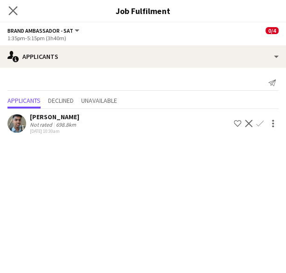
click at [19, 7] on app-icon "Close pop-in" at bounding box center [14, 11] width 14 height 14
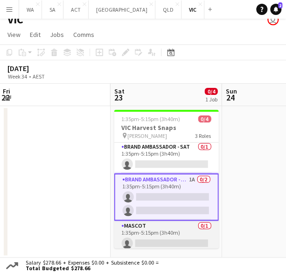
click at [138, 222] on app-card-role "Mascot 0/1 1:35pm-5:15pm (3h40m) single-neutral-actions" at bounding box center [166, 237] width 105 height 32
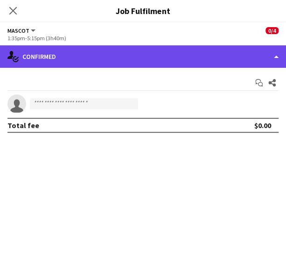
click at [97, 63] on div "single-neutral-actions-check-2 Confirmed" at bounding box center [143, 56] width 286 height 22
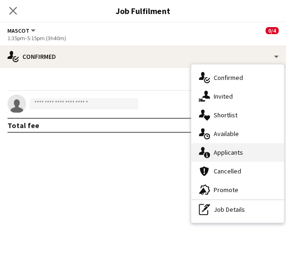
click at [213, 159] on div "single-neutral-actions-information Applicants" at bounding box center [238, 152] width 93 height 19
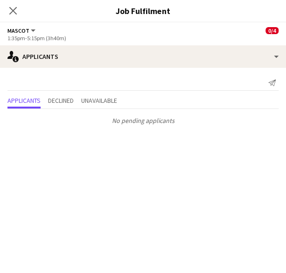
click at [19, 7] on div "Close pop-in" at bounding box center [13, 10] width 26 height 21
click at [15, 7] on icon "Close pop-in" at bounding box center [12, 10] width 9 height 9
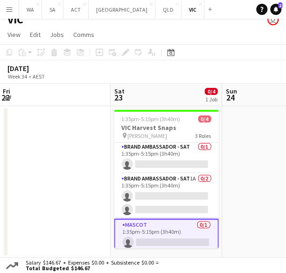
click at [62, 199] on app-date-cell at bounding box center [55, 181] width 112 height 151
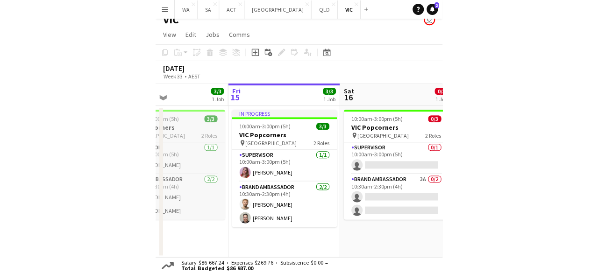
scroll to position [0, 0]
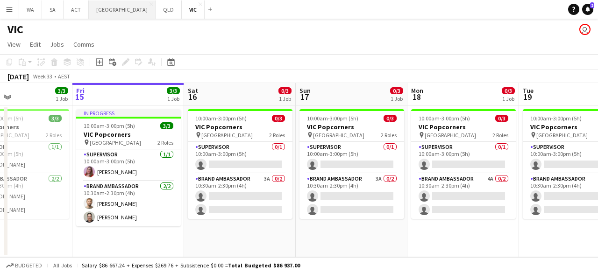
click at [94, 12] on button "NSW Close" at bounding box center [122, 9] width 67 height 18
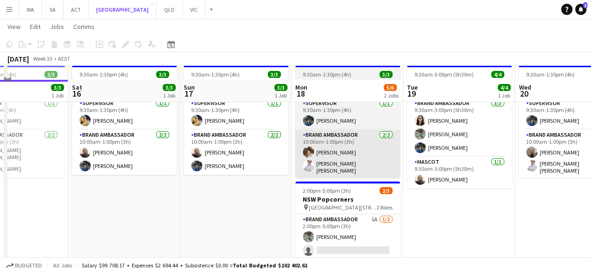
scroll to position [58, 0]
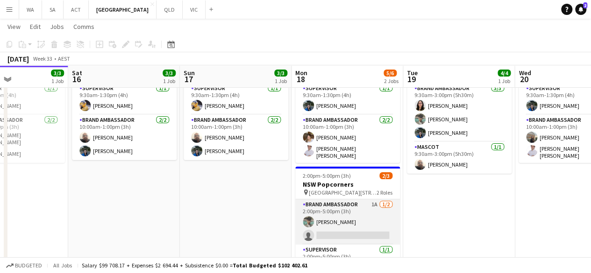
click at [325, 214] on app-card-role "Brand Ambassador 1A [DATE] 2:00pm-5:00pm (3h) [PERSON_NAME] single-neutral-acti…" at bounding box center [347, 222] width 105 height 45
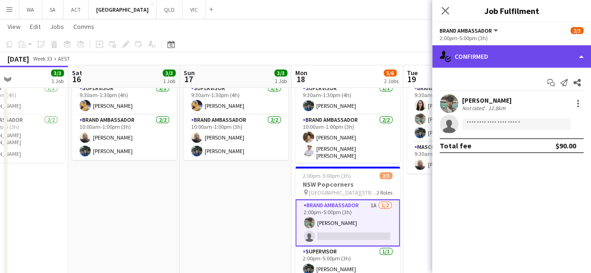
click at [489, 64] on div "single-neutral-actions-check-2 Confirmed" at bounding box center [511, 56] width 159 height 22
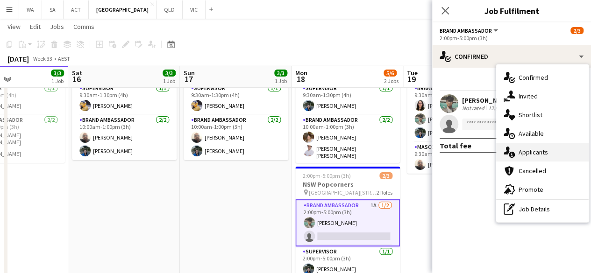
click at [544, 158] on div "single-neutral-actions-information Applicants" at bounding box center [542, 152] width 93 height 19
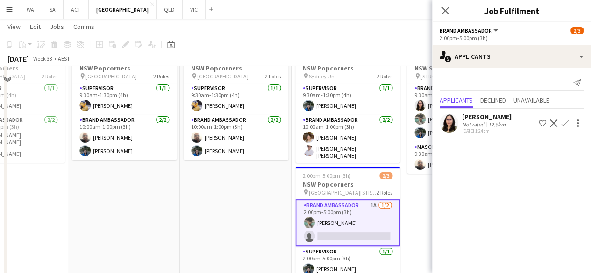
scroll to position [28, 0]
